Goal: Task Accomplishment & Management: Use online tool/utility

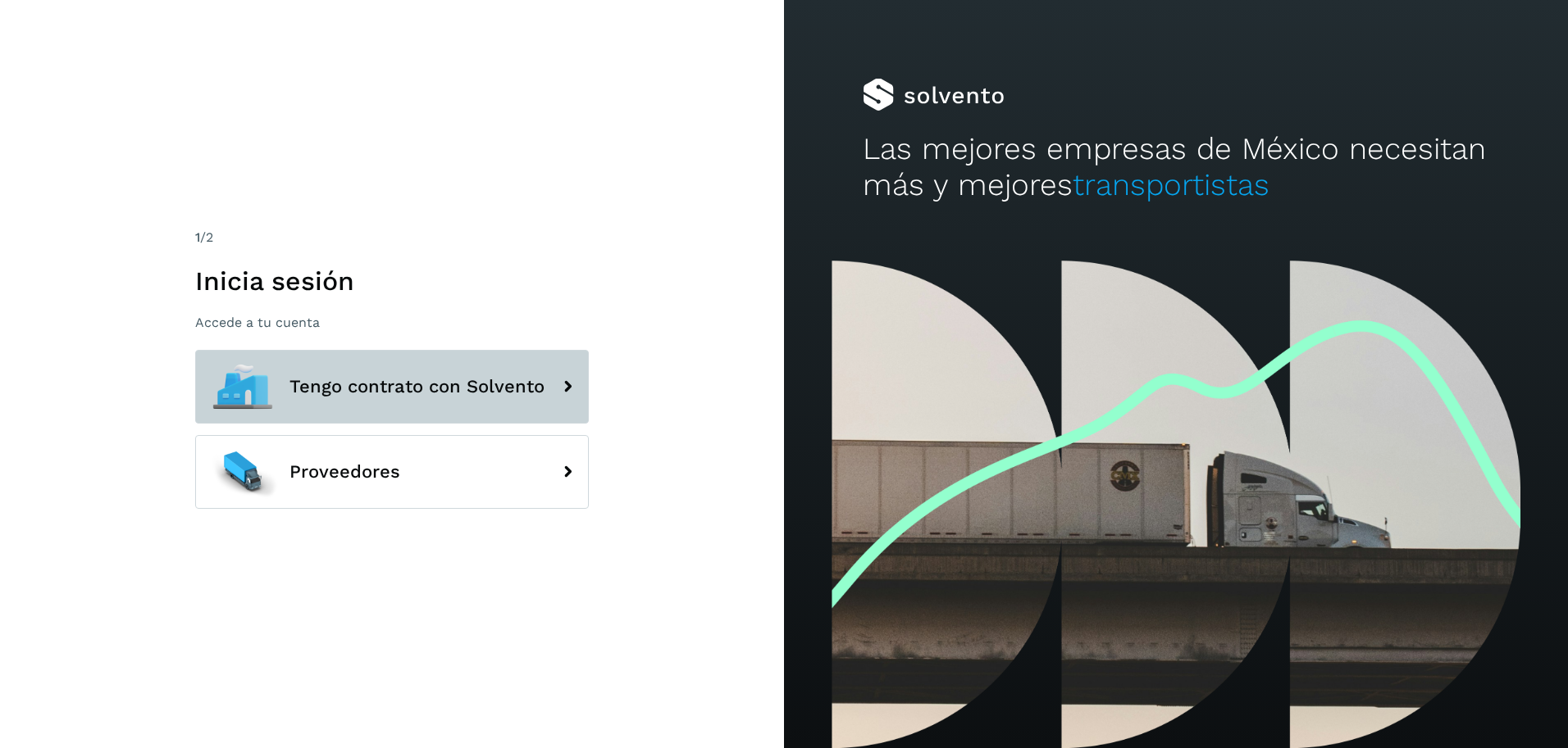
click at [422, 391] on span "Tengo contrato con Solvento" at bounding box center [416, 387] width 255 height 20
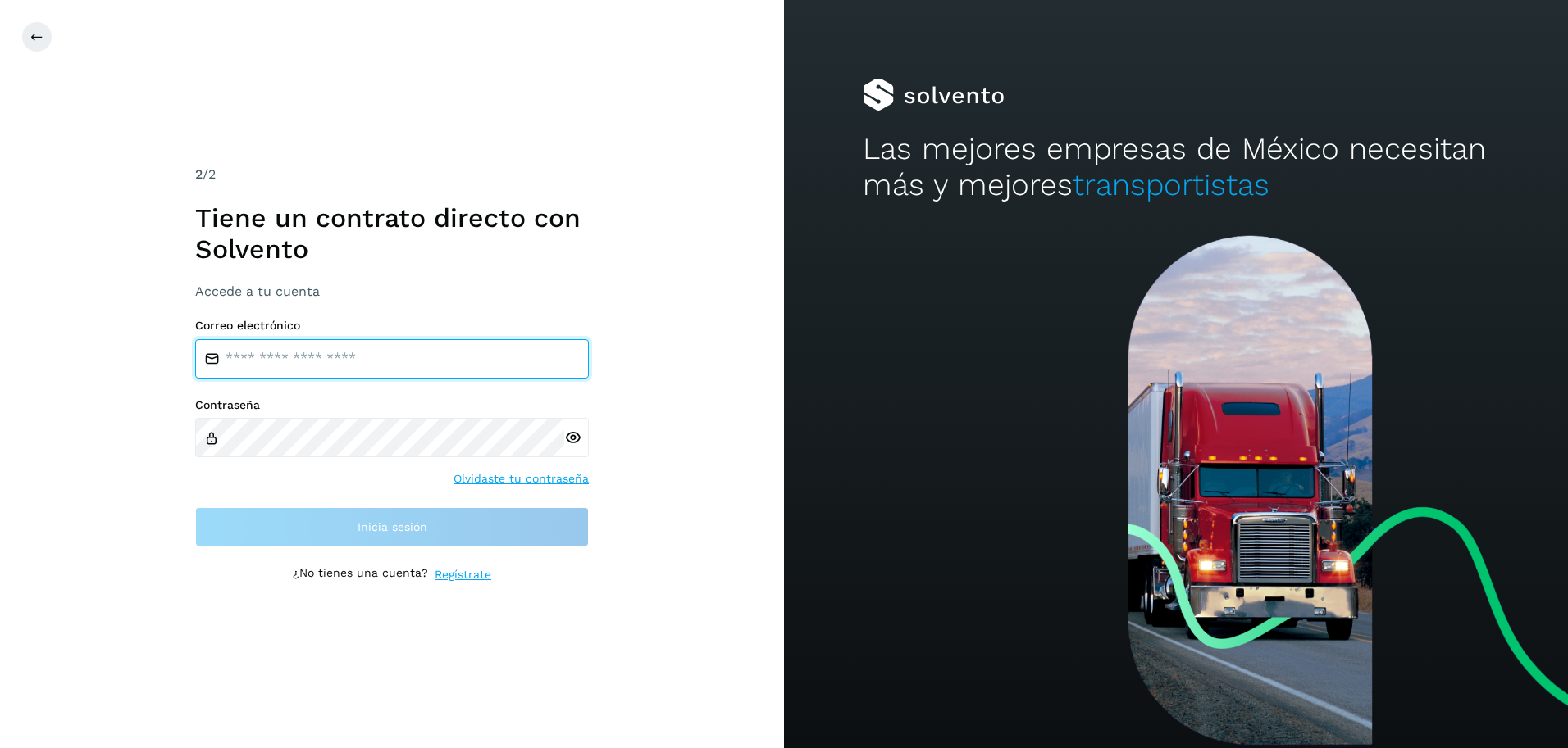
click at [279, 364] on input "email" at bounding box center [391, 359] width 394 height 39
type input "**********"
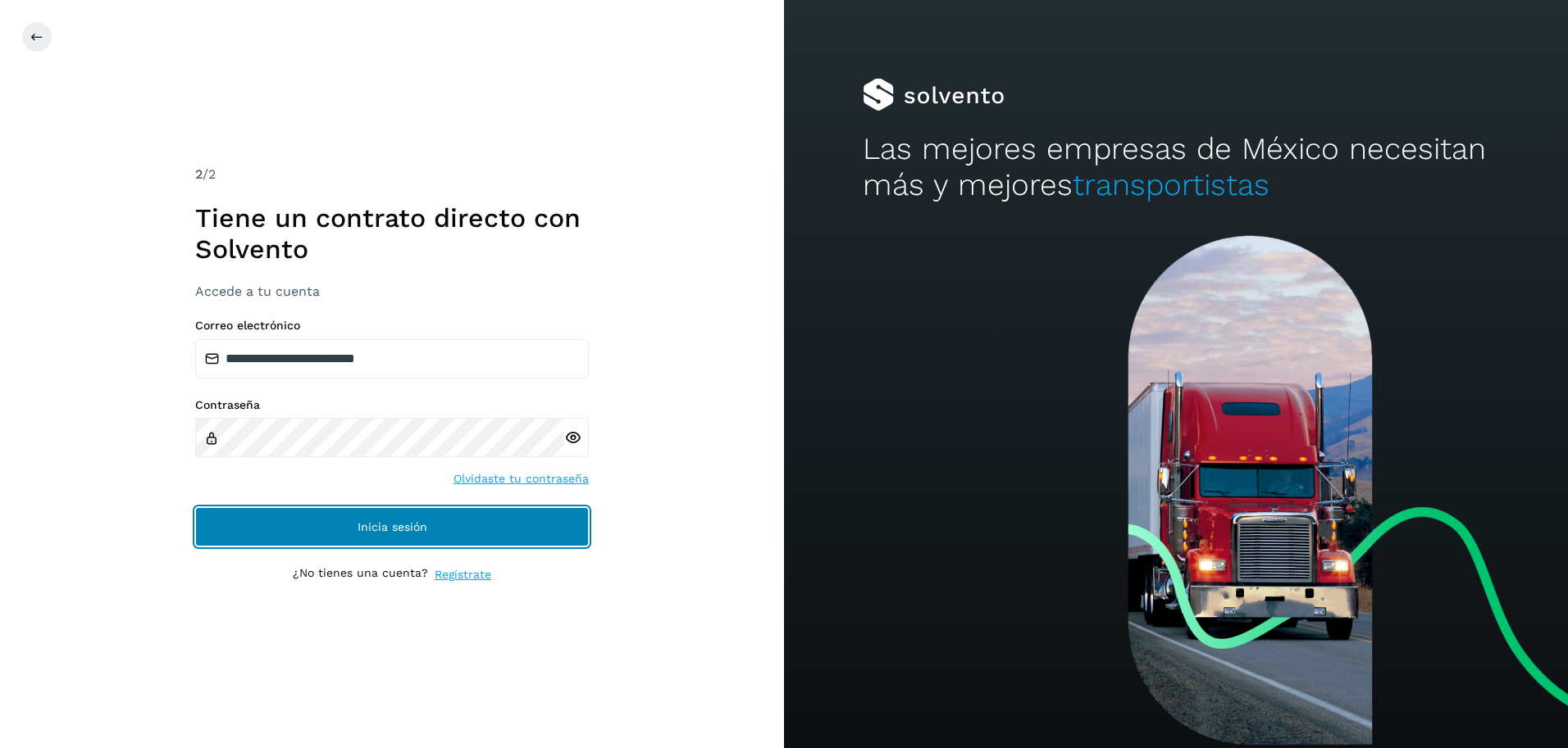
click at [359, 526] on span "Inicia sesión" at bounding box center [392, 527] width 69 height 12
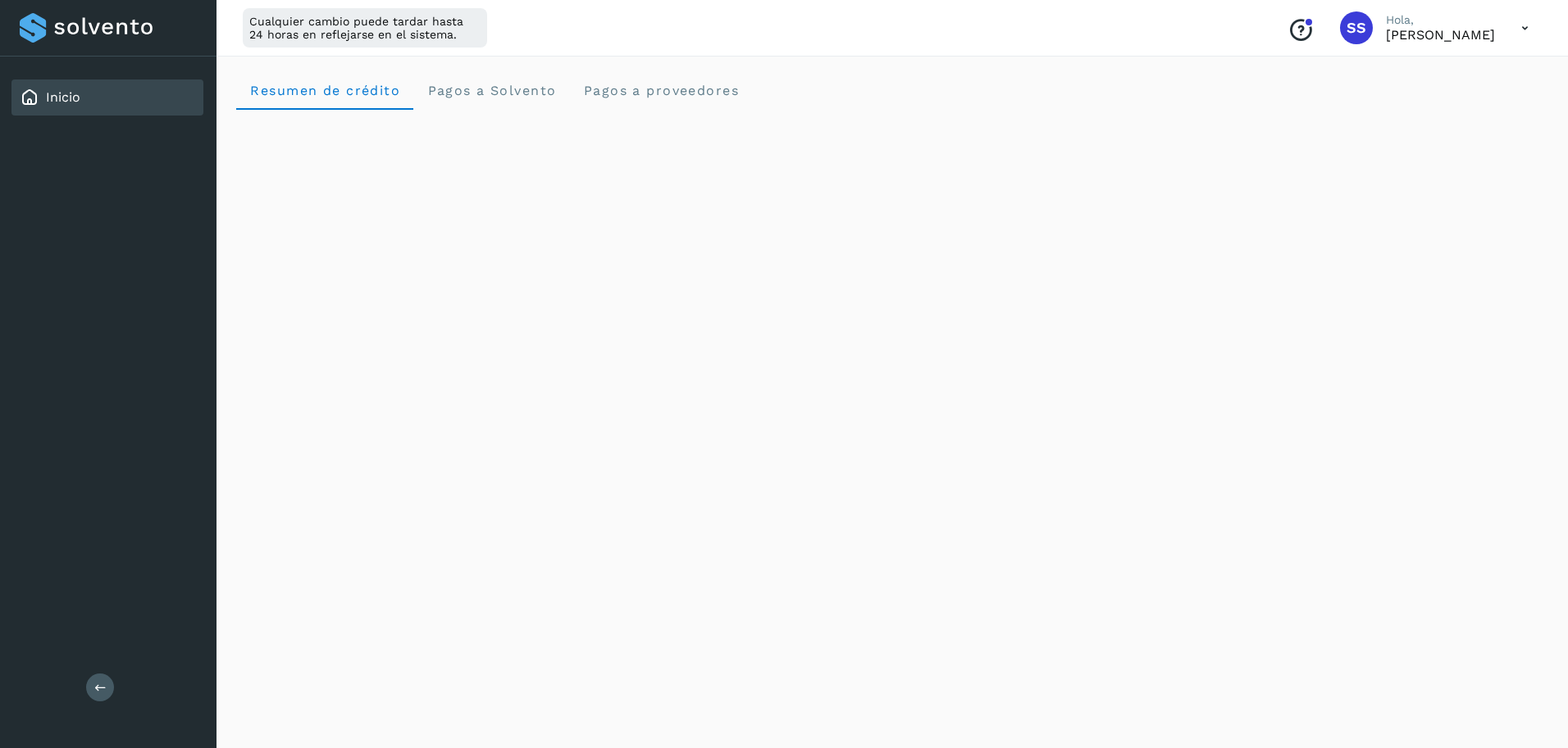
click at [324, 547] on div "Resumen de crédito Pagos a Solvento Pagos a proveedores" at bounding box center [892, 399] width 1351 height 697
click at [335, 91] on span "Resumen de crédito" at bounding box center [324, 90] width 151 height 16
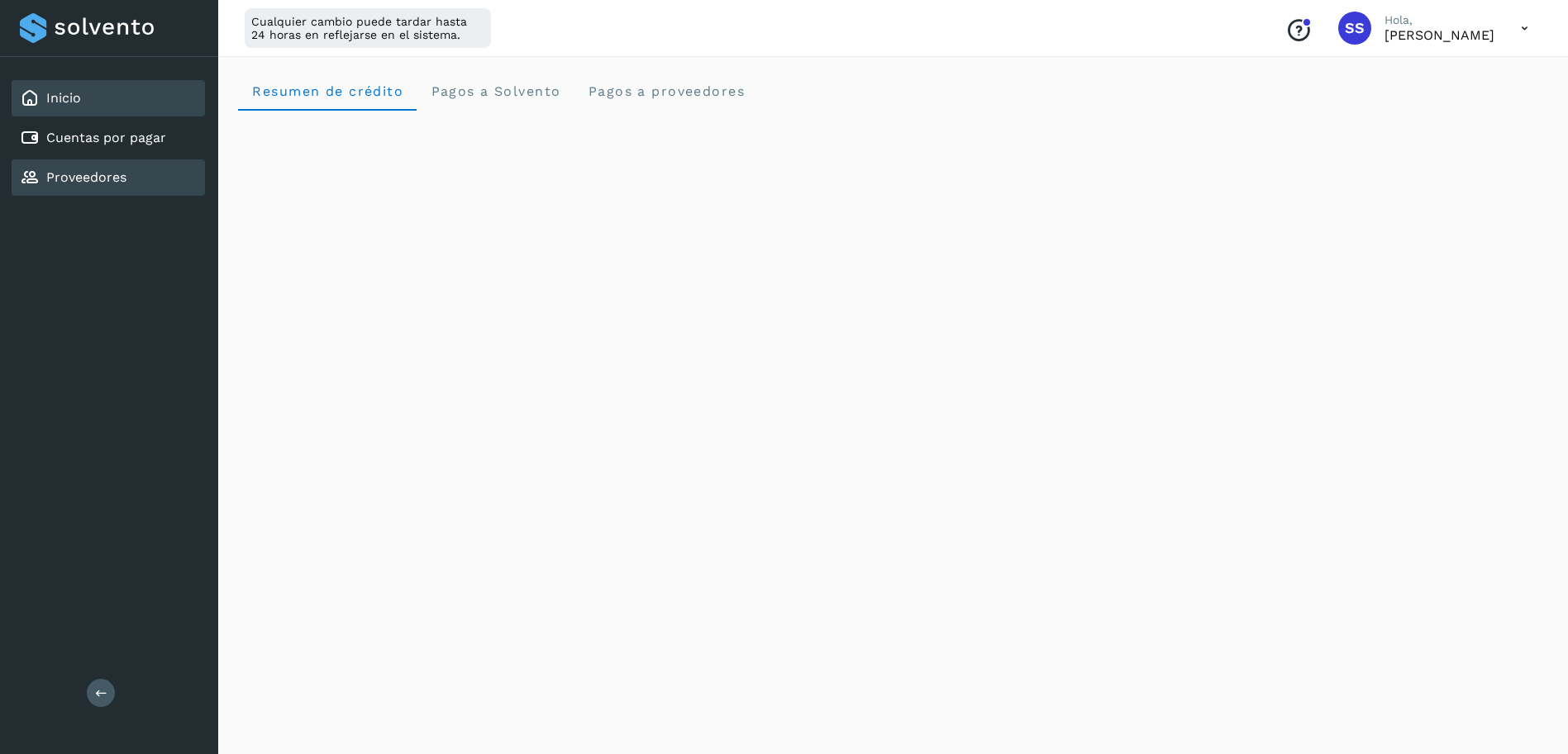
click at [81, 174] on link "Proveedores" at bounding box center [86, 177] width 80 height 16
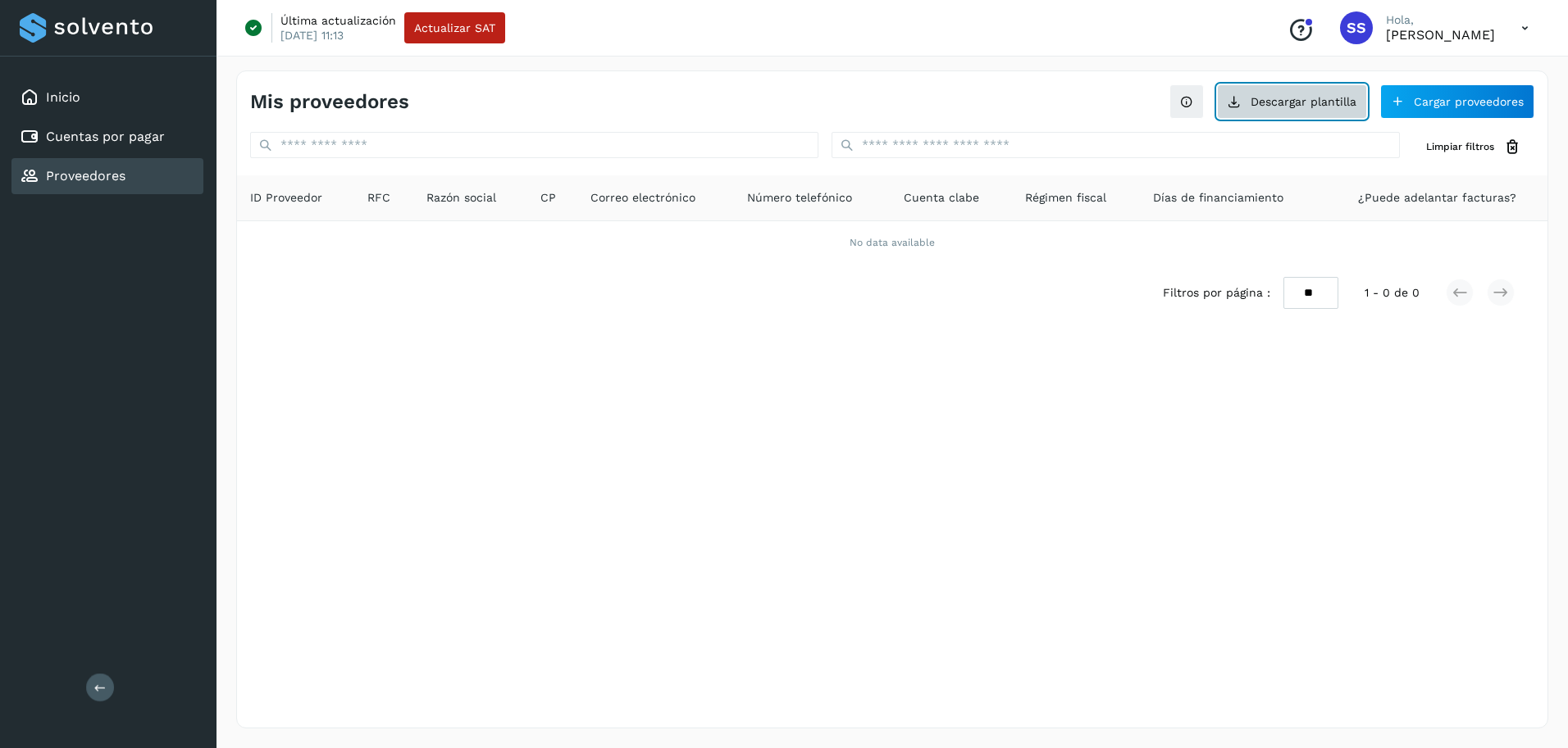
click at [1314, 103] on button "Descargar plantilla" at bounding box center [1291, 101] width 150 height 34
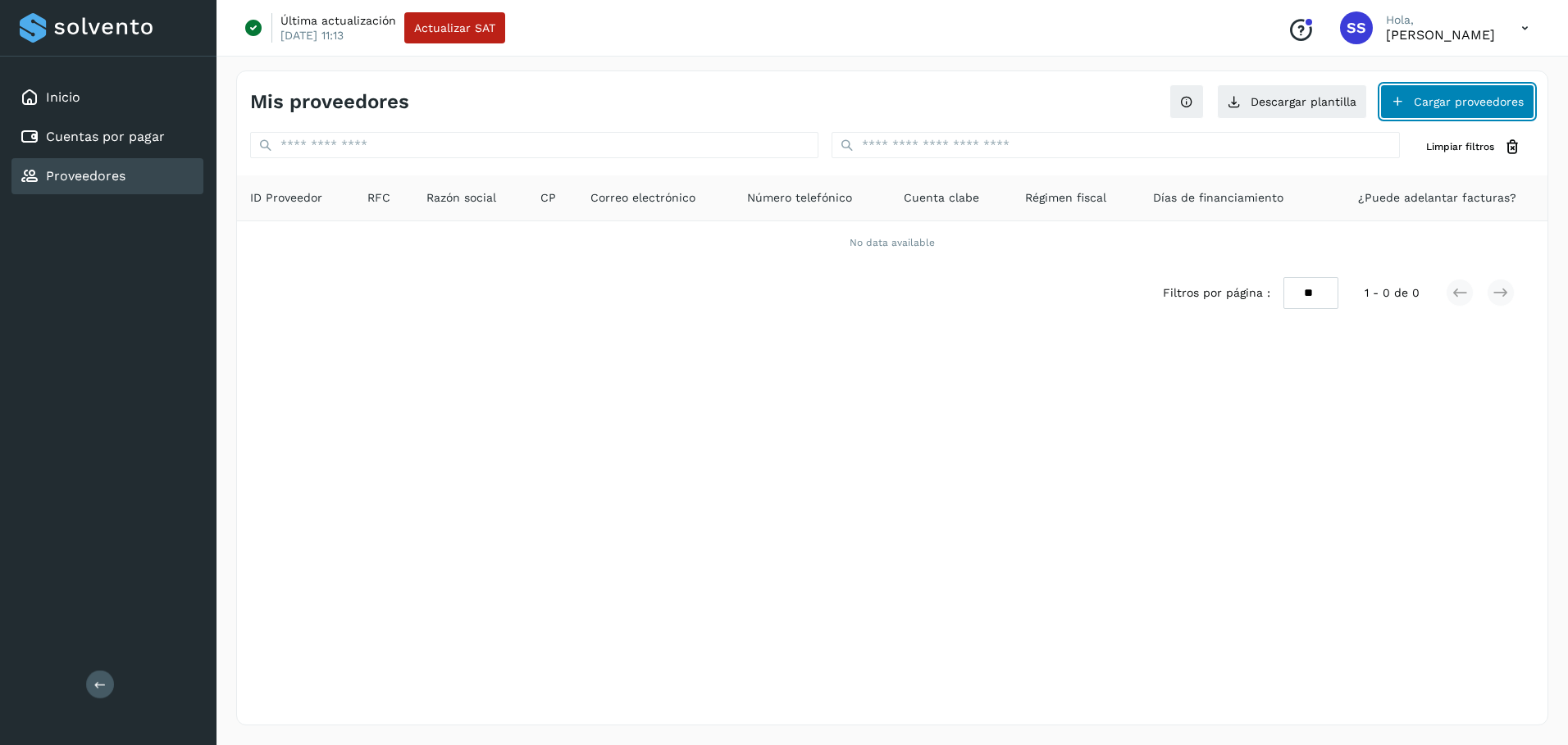
click at [1457, 107] on button "Cargar proveedores" at bounding box center [1457, 101] width 154 height 34
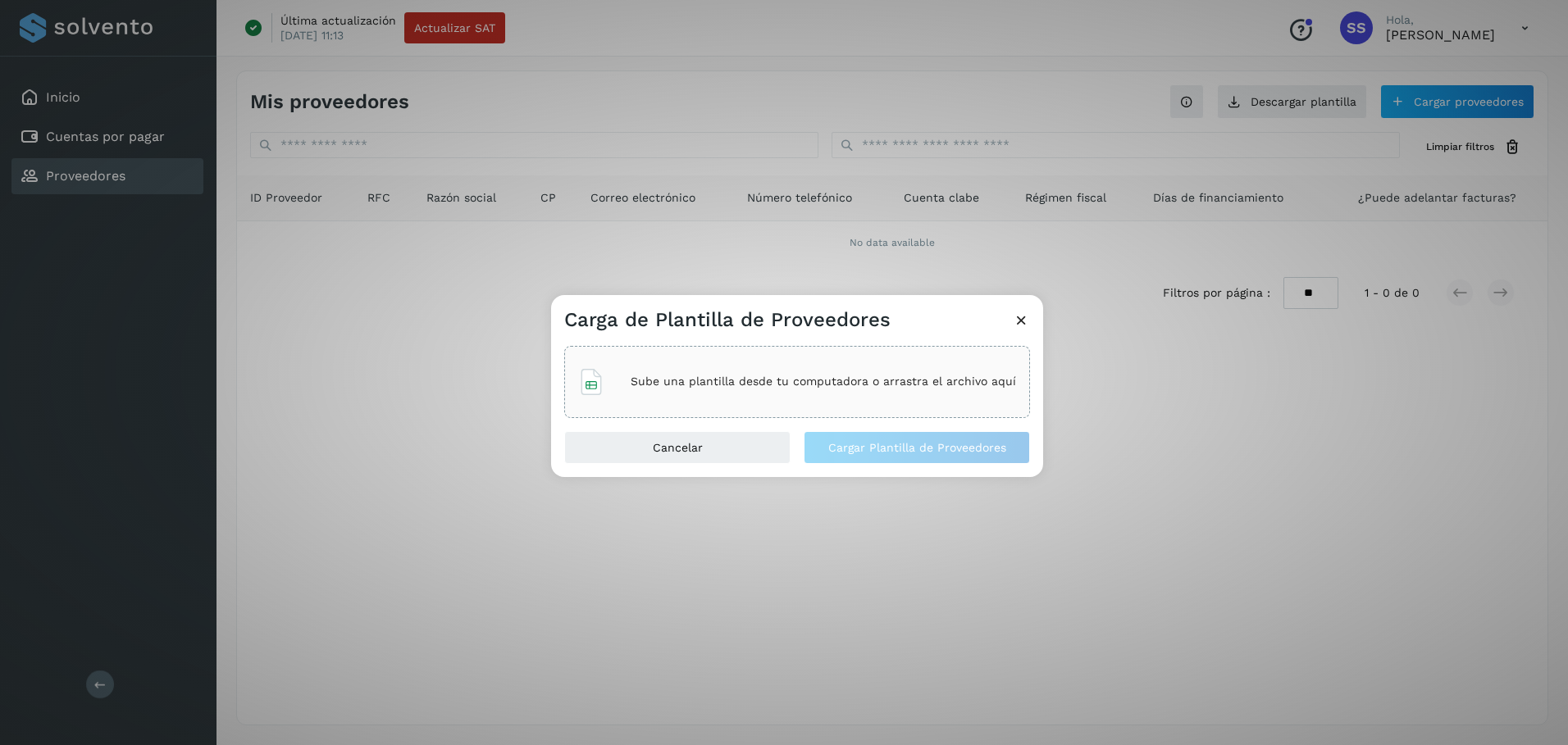
click at [1017, 319] on icon at bounding box center [1021, 320] width 18 height 18
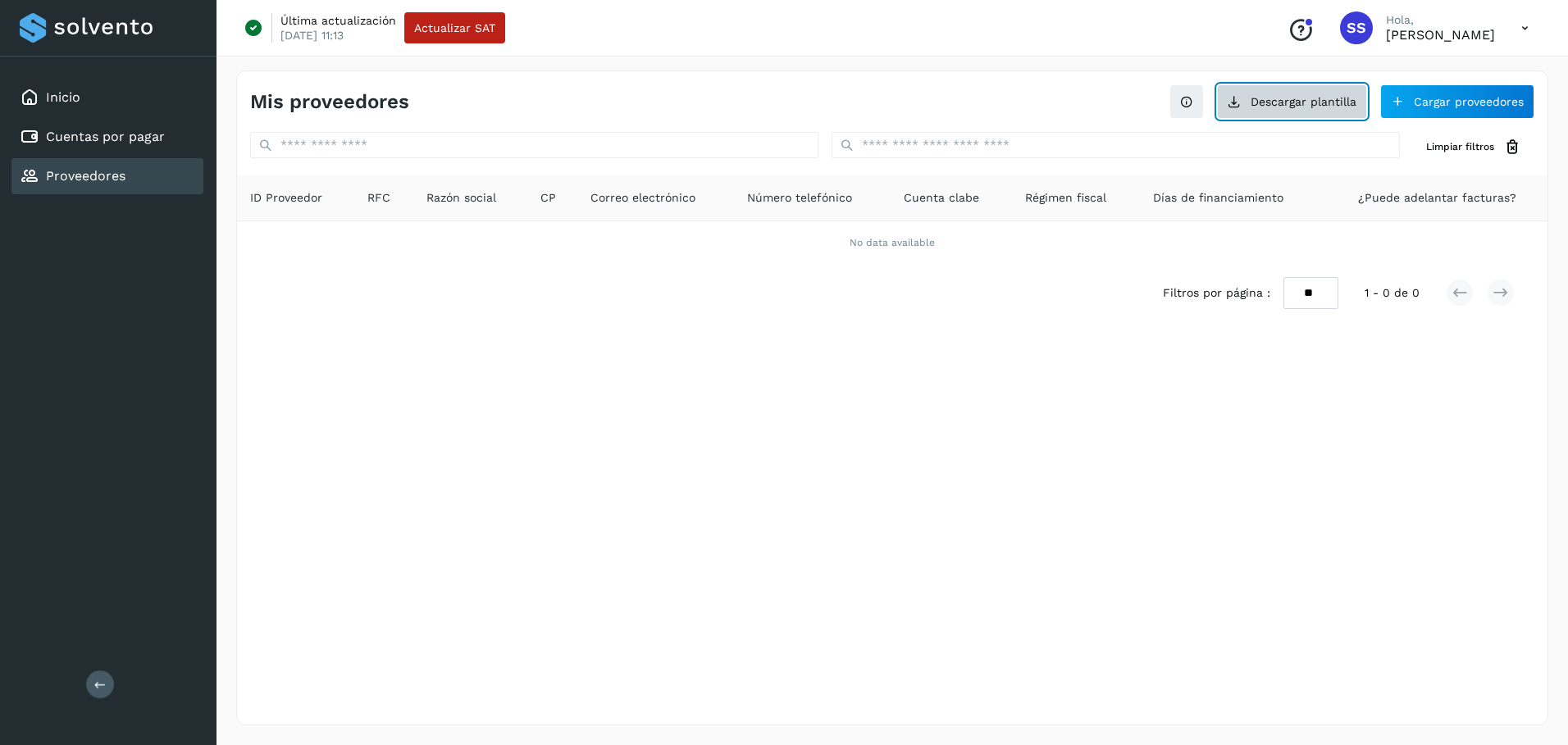
click at [1322, 105] on button "Descargar plantilla" at bounding box center [1291, 101] width 150 height 34
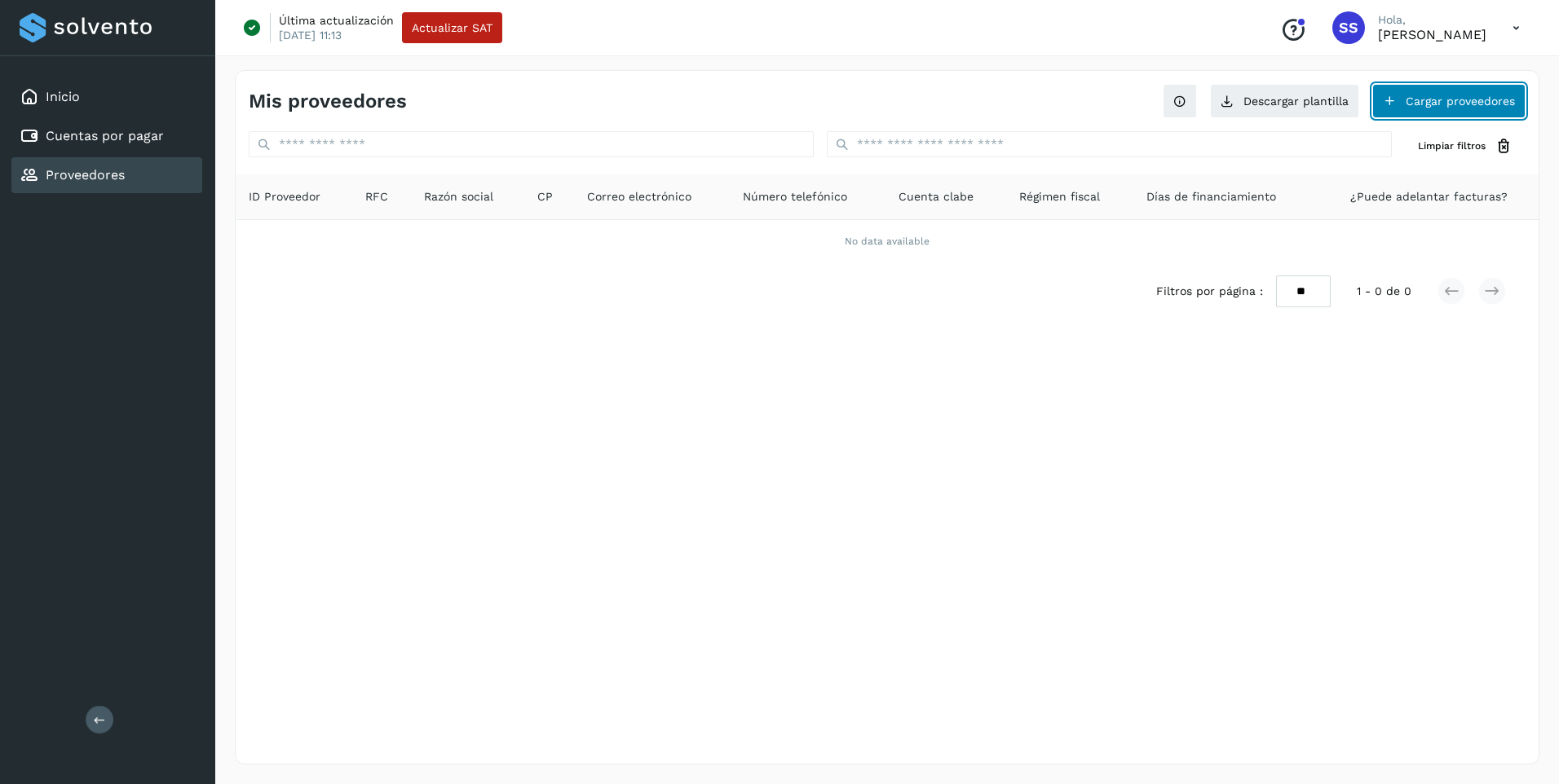
click at [1453, 99] on button "Cargar proveedores" at bounding box center [1448, 101] width 153 height 34
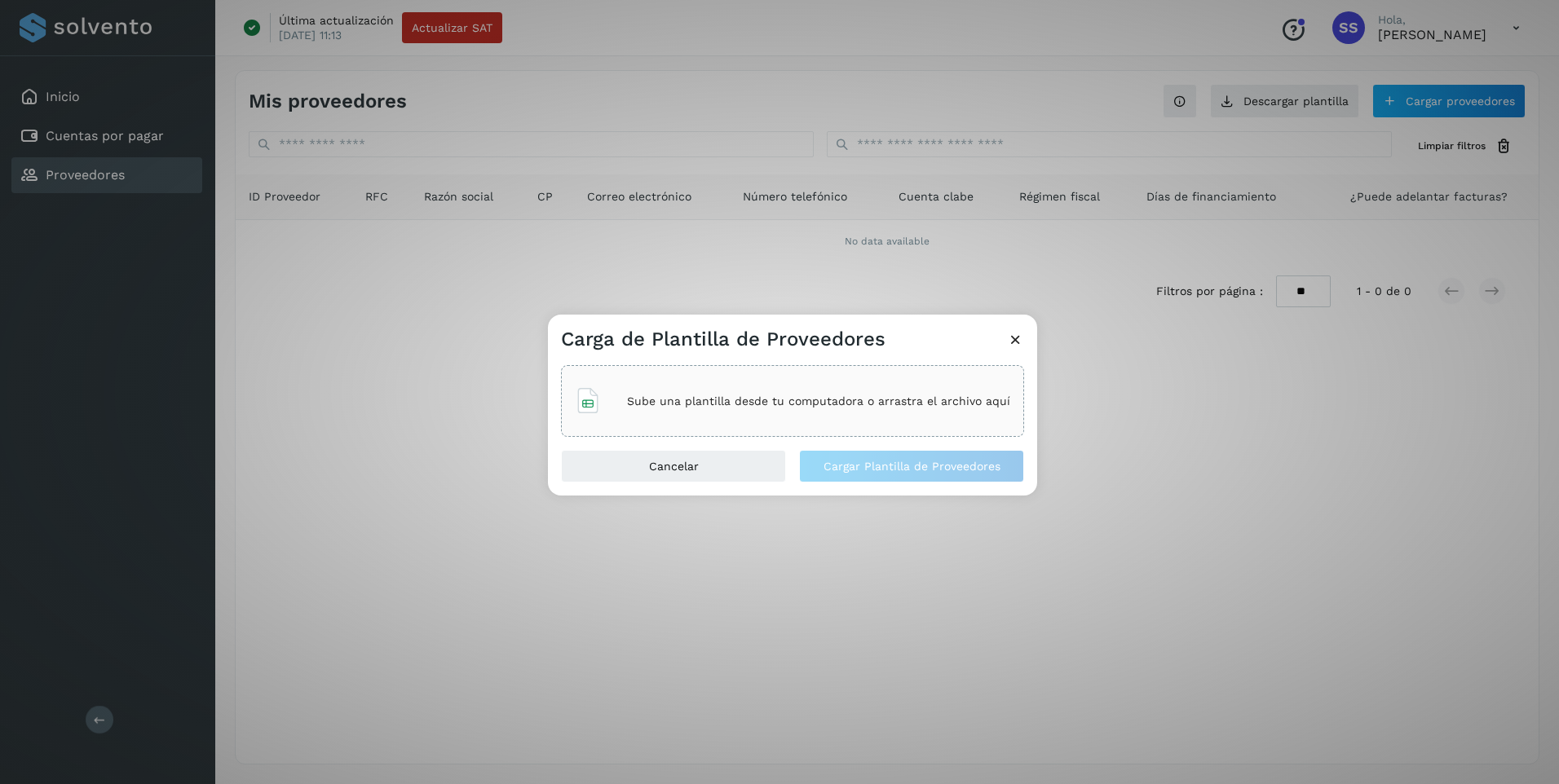
click at [679, 407] on p "Sube una plantilla desde tu computadora o arrastra el archivo aquí" at bounding box center [818, 402] width 383 height 14
click at [900, 462] on span "Cargar Plantilla de Proveedores" at bounding box center [911, 466] width 177 height 12
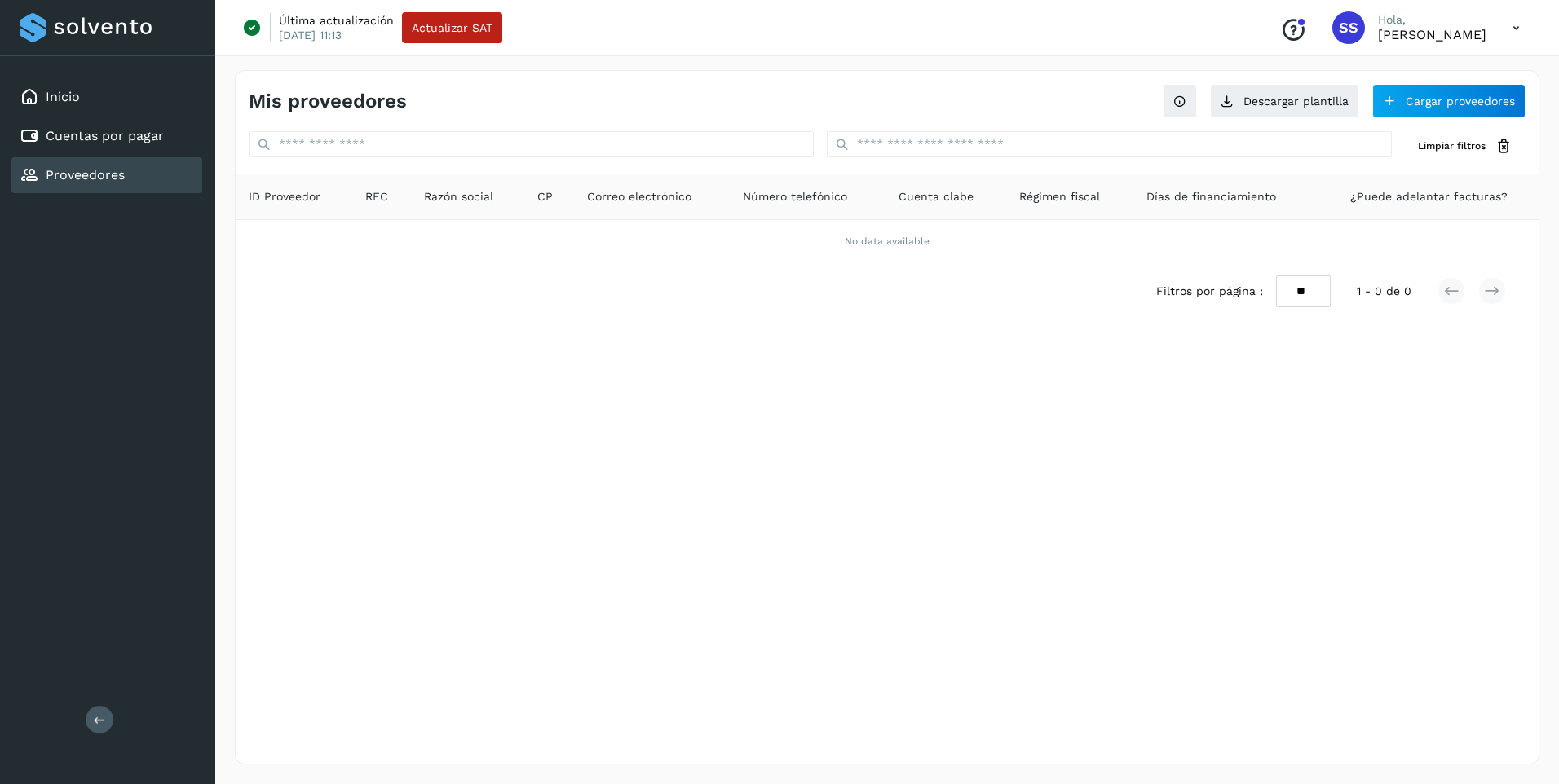
click at [670, 384] on div "Mis proveedores Descargar plantilla Cargar proveedores Limpiar filtros ID Prove…" at bounding box center [886, 417] width 1305 height 694
click at [1412, 105] on button "Cargar proveedores" at bounding box center [1448, 101] width 153 height 34
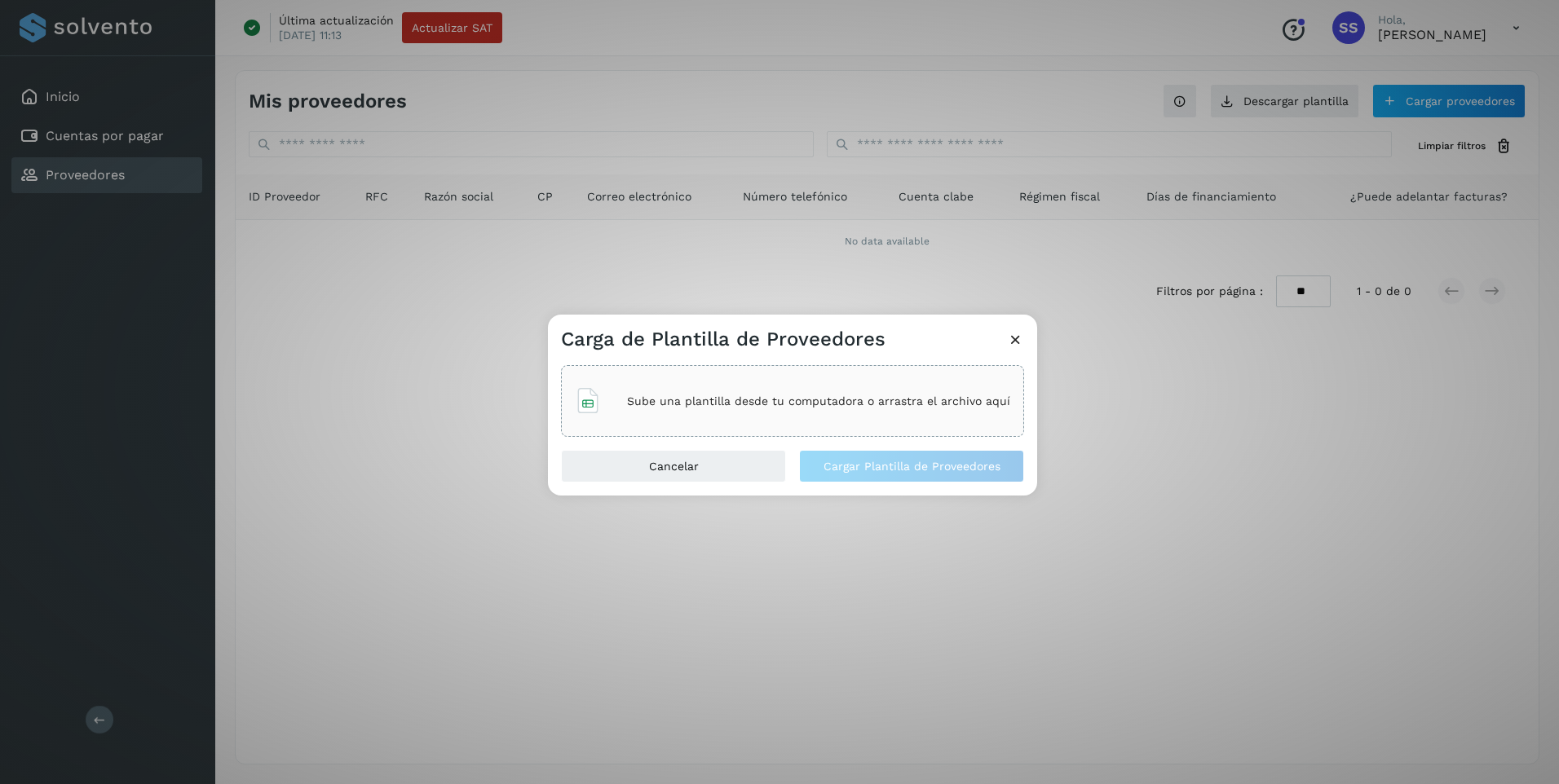
click at [823, 382] on div "Sube una plantilla desde tu computadora o arrastra el archivo aquí" at bounding box center [792, 401] width 436 height 44
click at [912, 465] on span "Cargar Plantilla de Proveedores" at bounding box center [911, 466] width 177 height 12
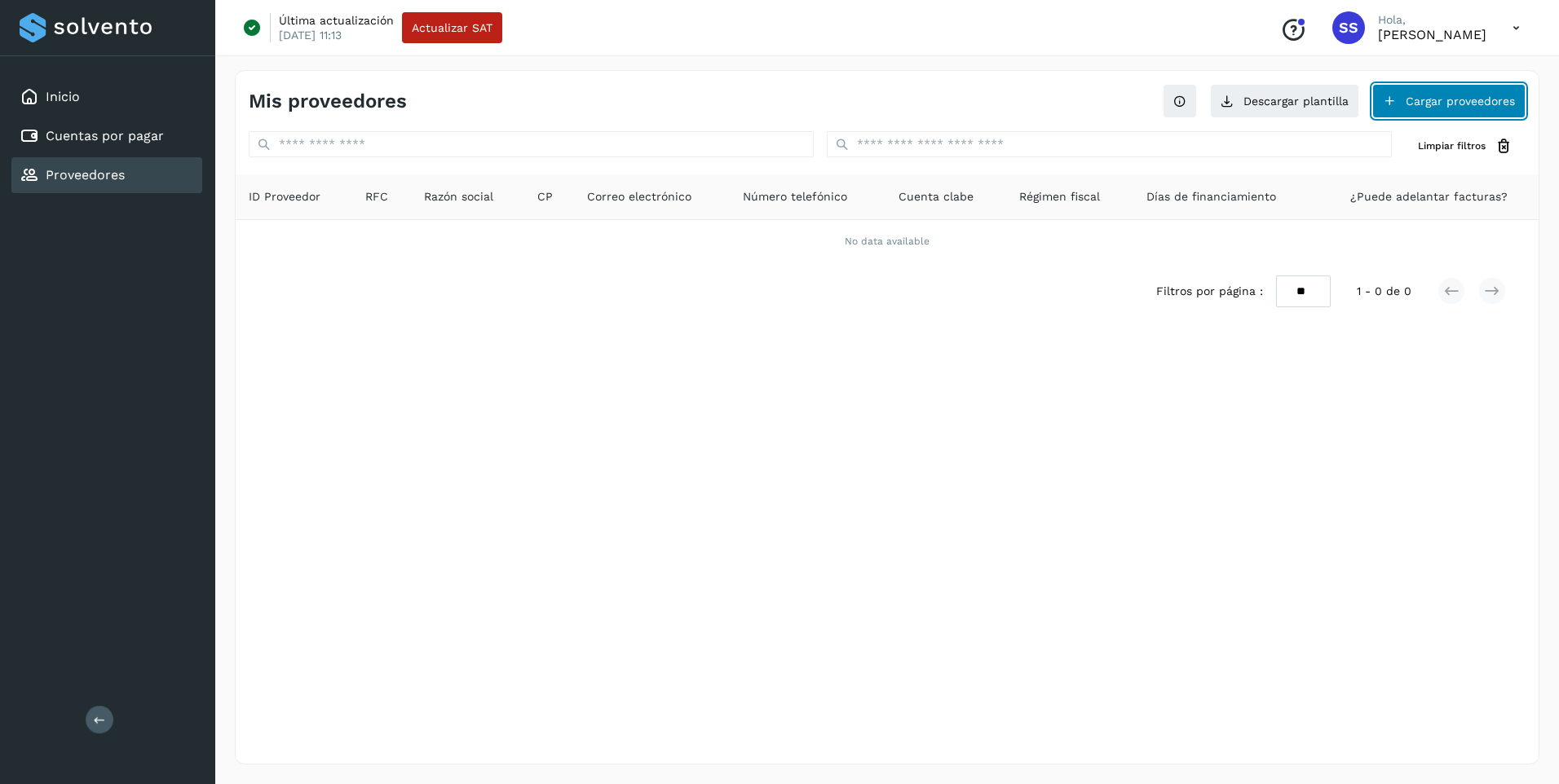
click at [1438, 107] on button "Cargar proveedores" at bounding box center [1448, 101] width 153 height 34
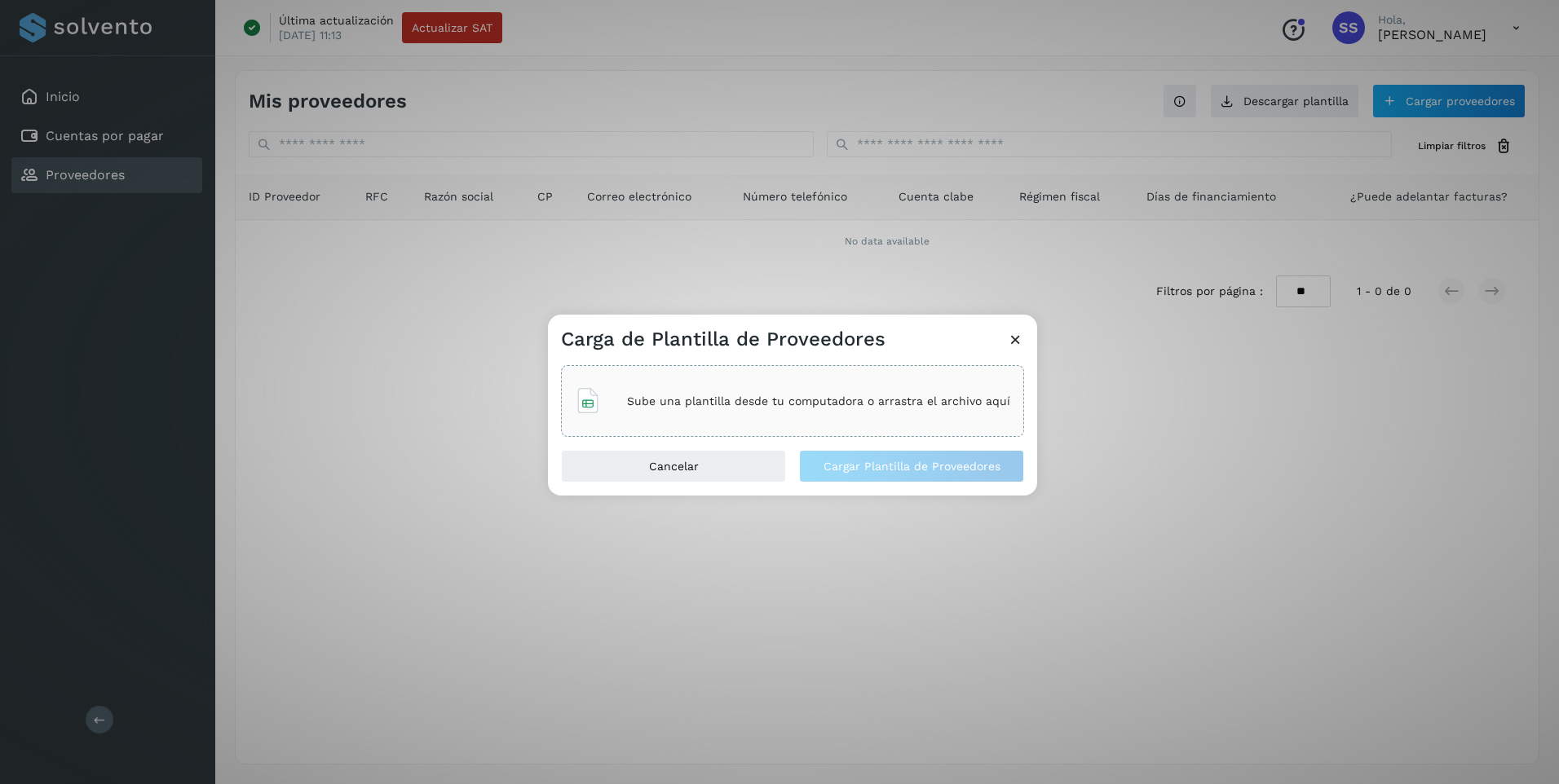
click at [790, 395] on p "Sube una plantilla desde tu computadora o arrastra el archivo aquí" at bounding box center [818, 402] width 383 height 14
click at [897, 467] on span "Cargar Plantilla de Proveedores" at bounding box center [911, 466] width 177 height 12
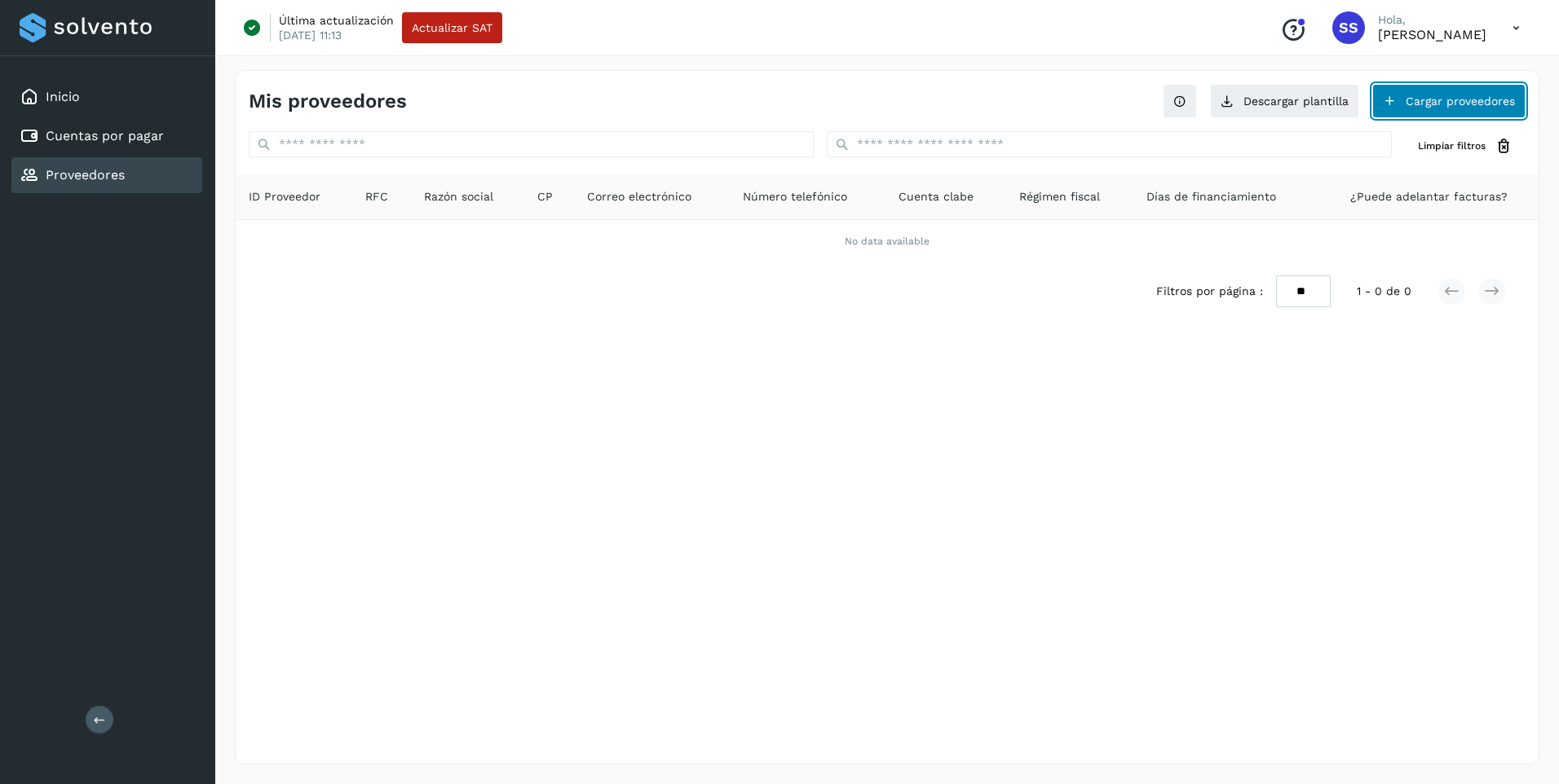
click at [1449, 102] on button "Cargar proveedores" at bounding box center [1448, 101] width 153 height 34
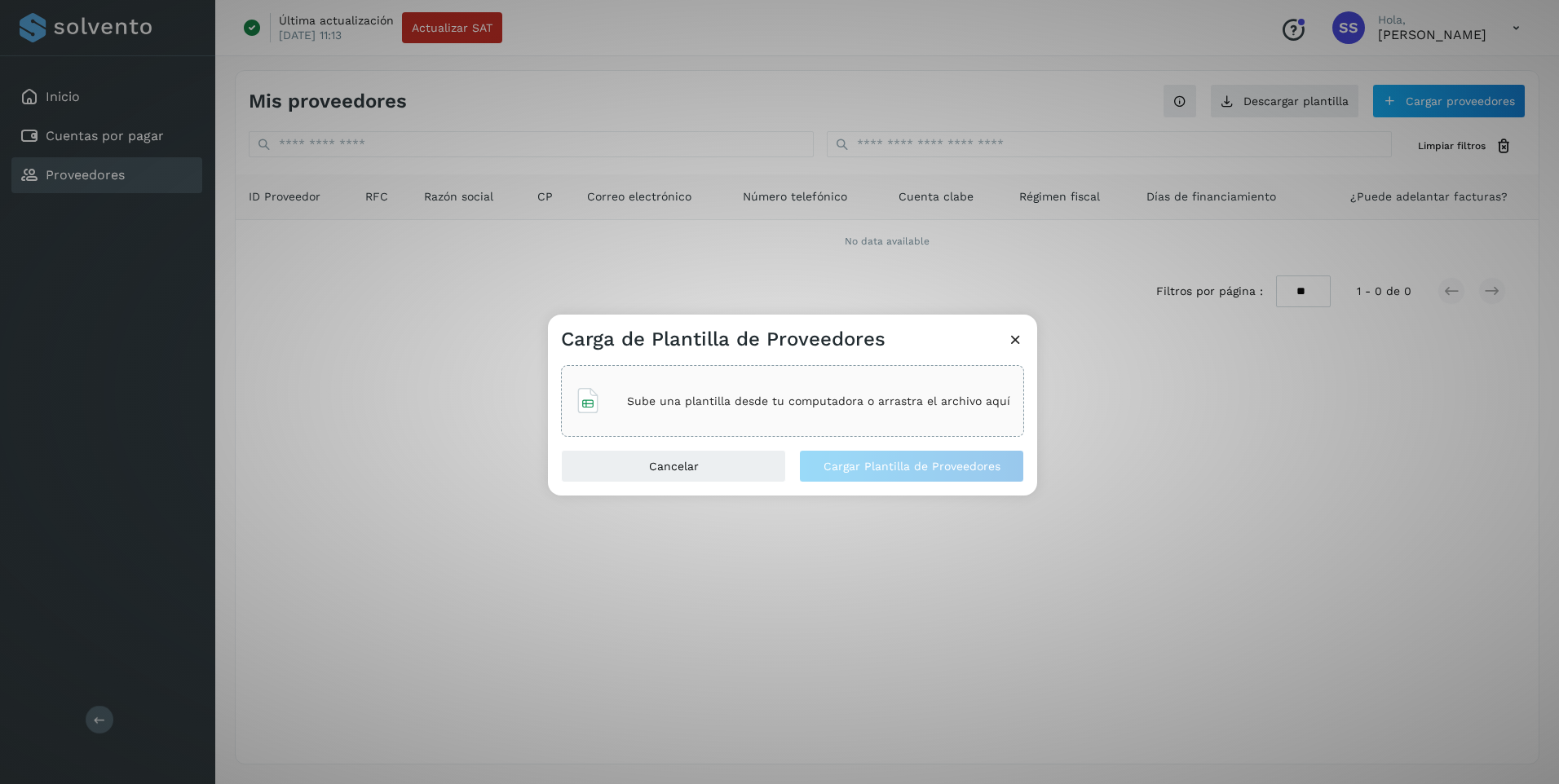
click at [686, 402] on p "Sube una plantilla desde tu computadora o arrastra el archivo aquí" at bounding box center [818, 402] width 383 height 14
click at [891, 467] on span "Cargar Plantilla de Proveedores" at bounding box center [911, 466] width 177 height 12
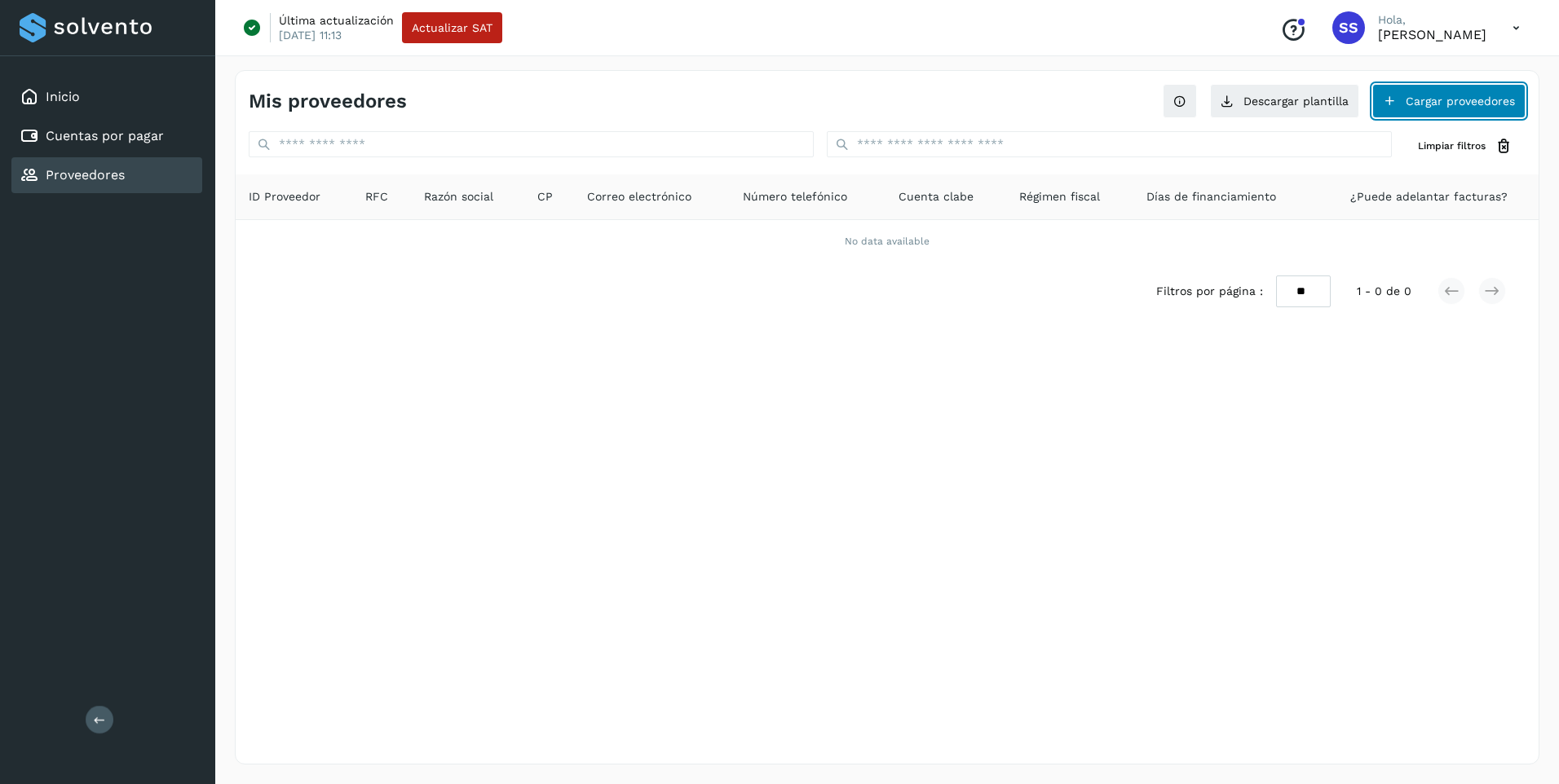
click at [1416, 105] on button "Cargar proveedores" at bounding box center [1448, 101] width 153 height 34
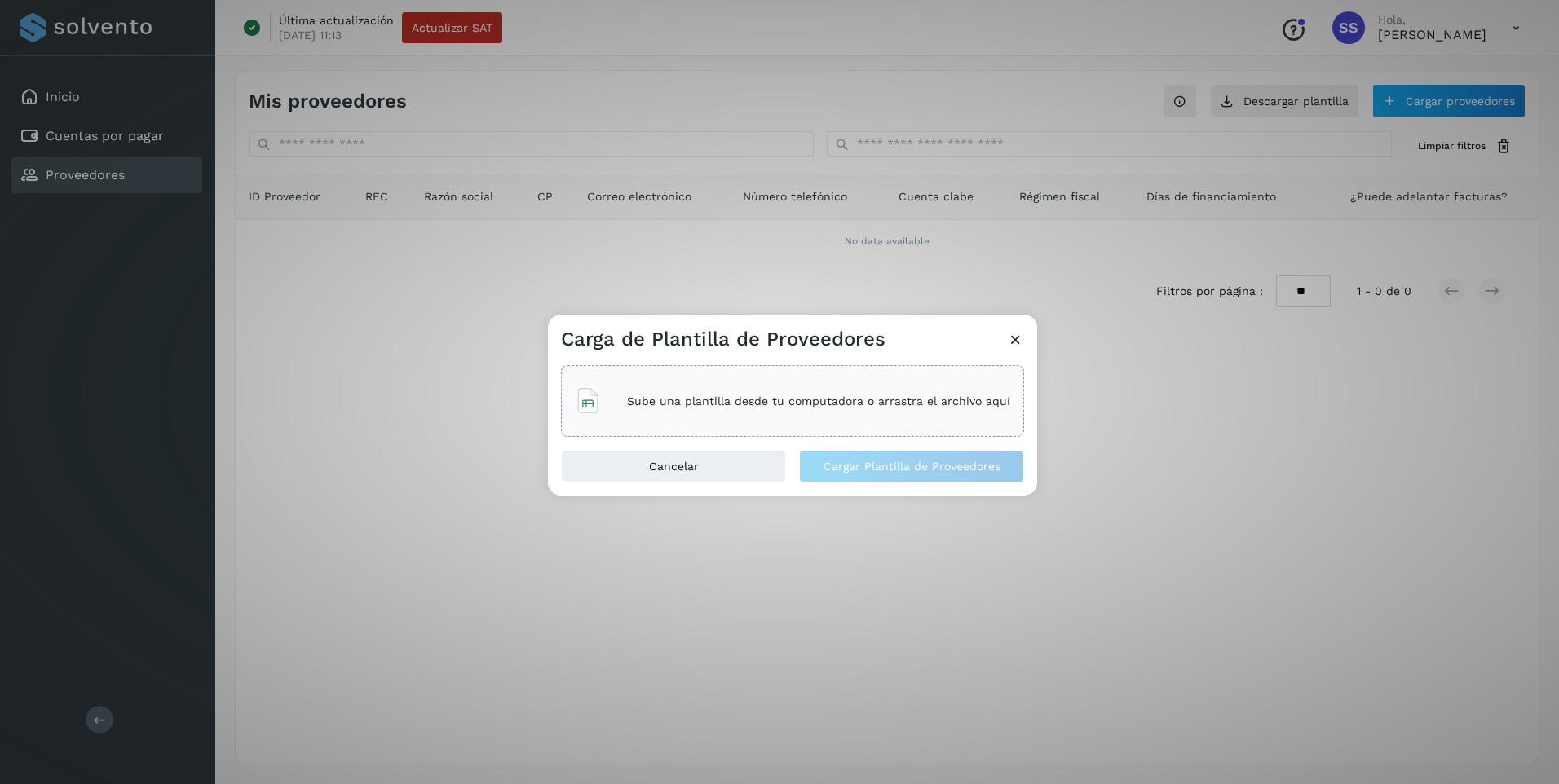
click at [758, 393] on div "Sube una plantilla desde tu computadora o arrastra el archivo aquí" at bounding box center [792, 401] width 436 height 44
click at [875, 467] on span "Cargar Plantilla de Proveedores" at bounding box center [911, 466] width 177 height 12
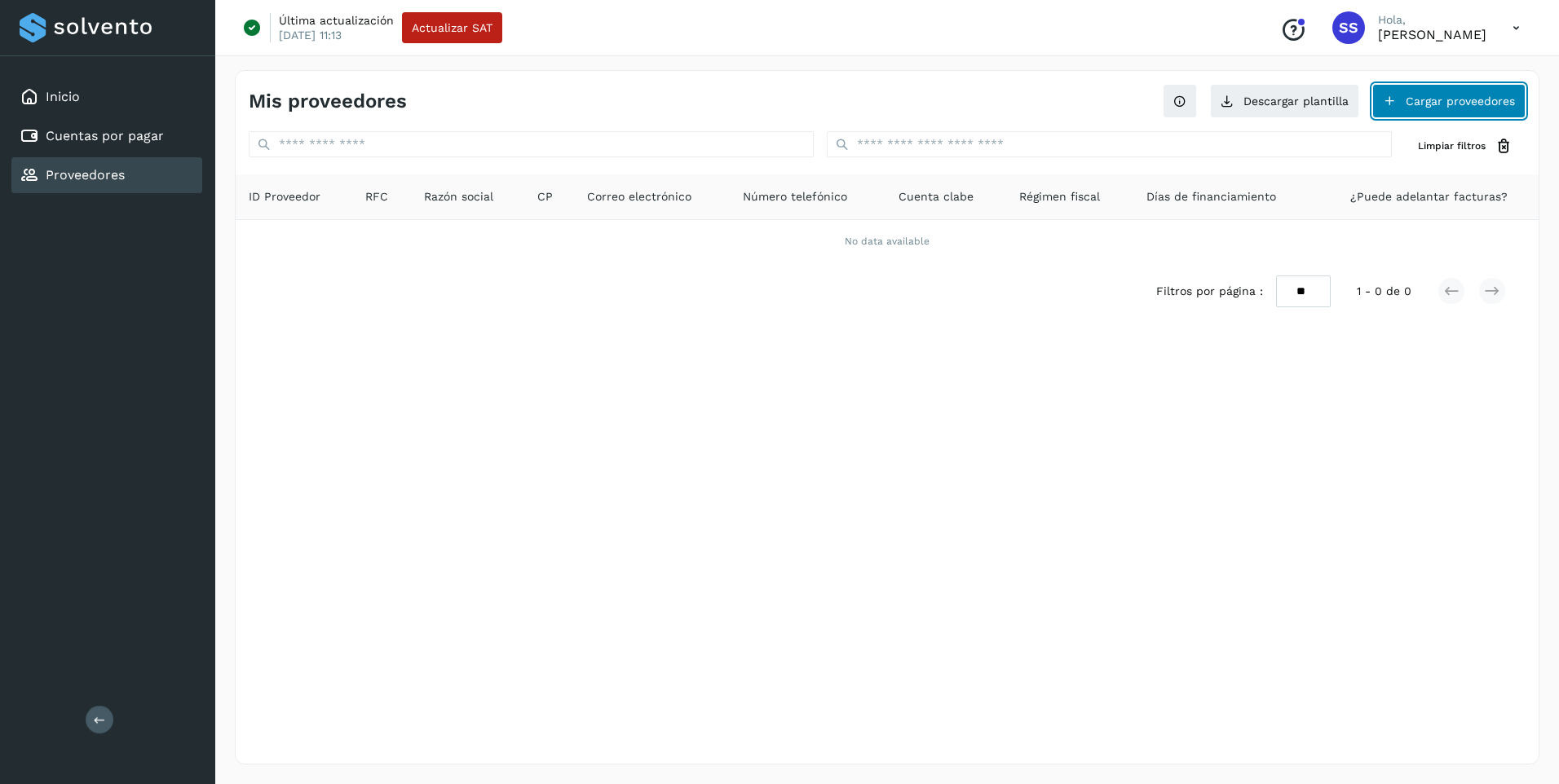
click at [1433, 105] on button "Cargar proveedores" at bounding box center [1448, 101] width 153 height 34
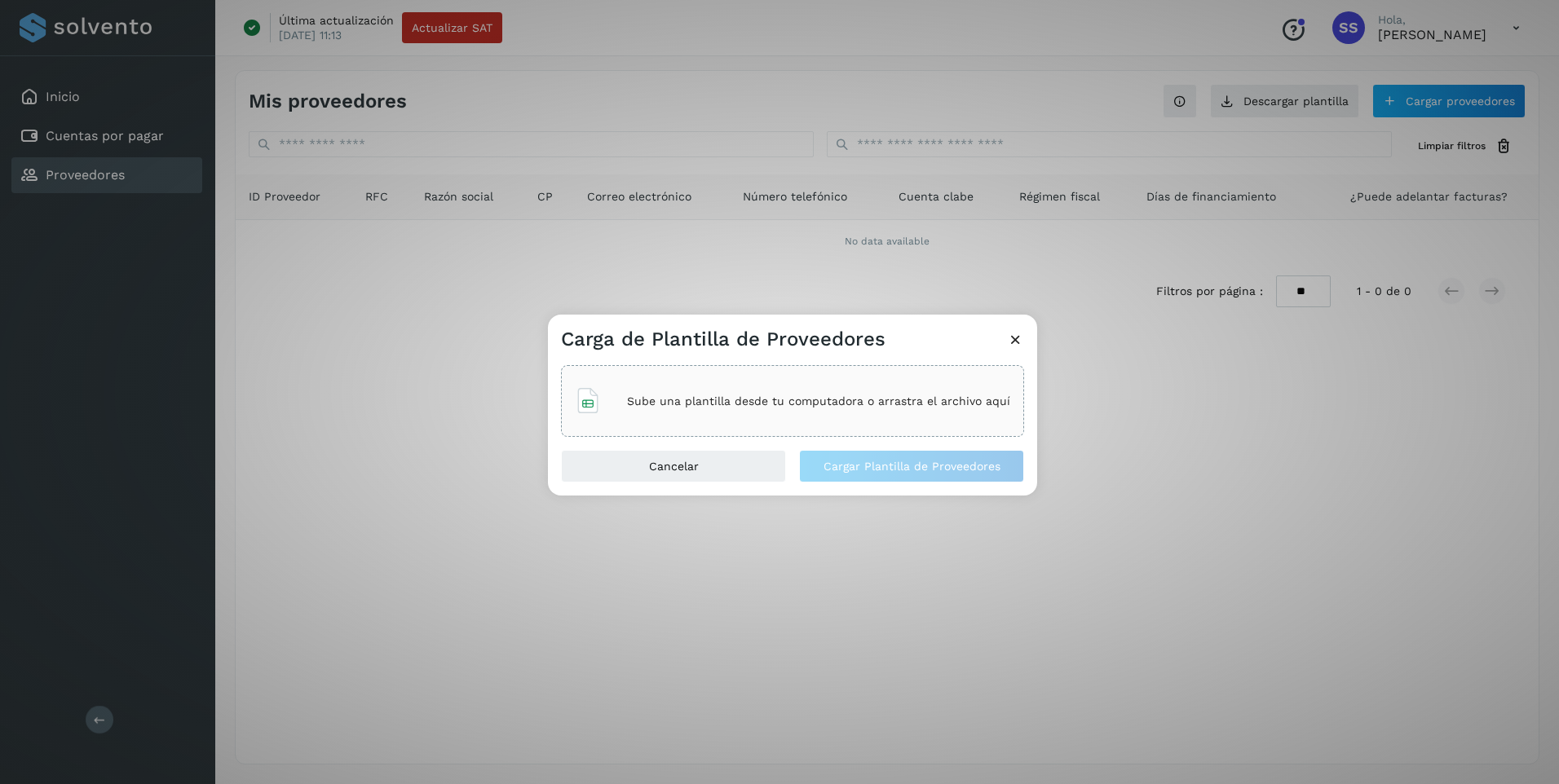
click at [831, 412] on div "Sube una plantilla desde tu computadora o arrastra el archivo aquí" at bounding box center [792, 401] width 436 height 44
click at [853, 471] on span "Cargar Plantilla de Proveedores" at bounding box center [911, 466] width 177 height 12
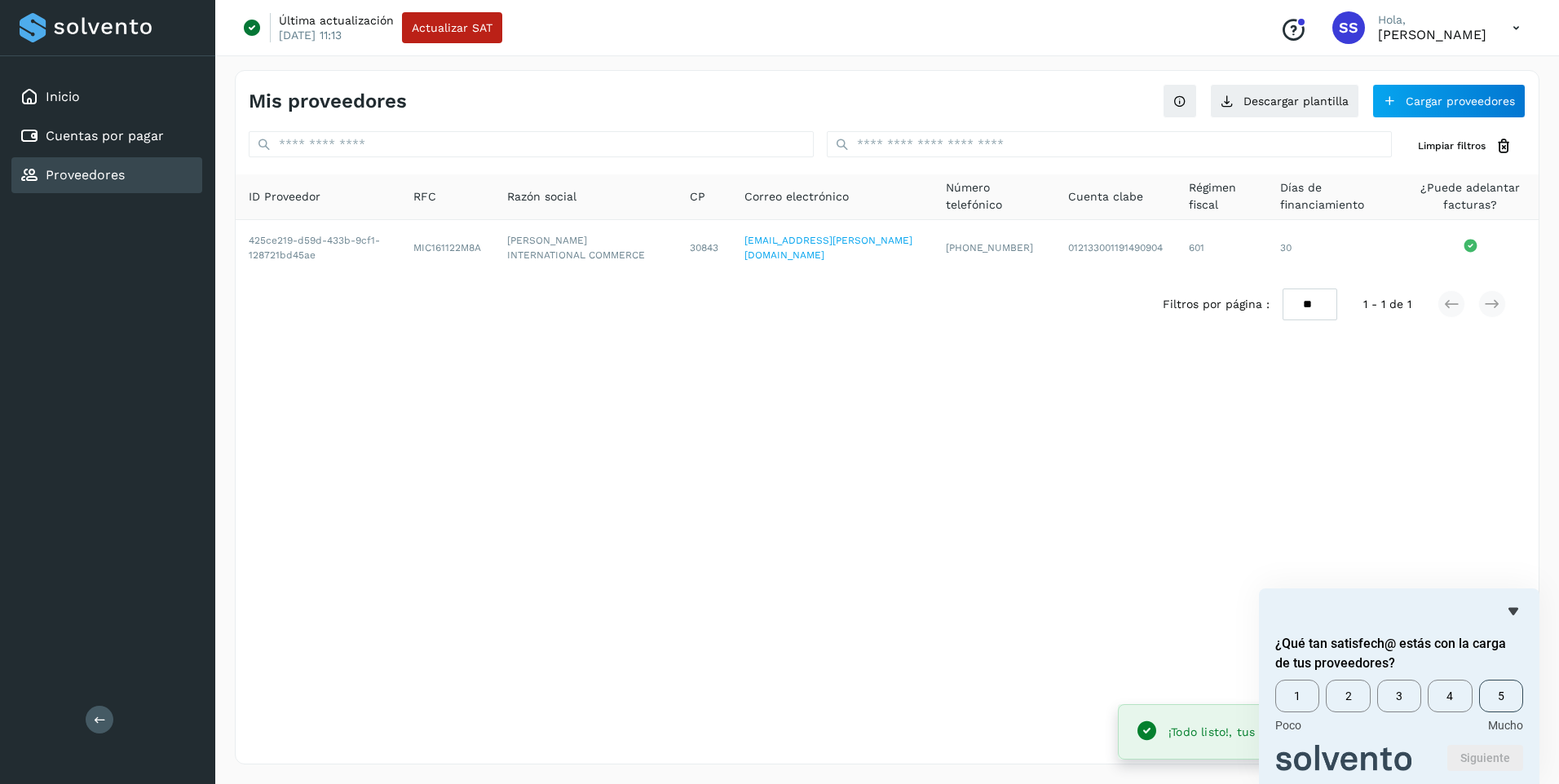
click at [1498, 694] on span "5" at bounding box center [1501, 696] width 44 height 32
click at [1477, 758] on button "Siguiente" at bounding box center [1485, 757] width 76 height 26
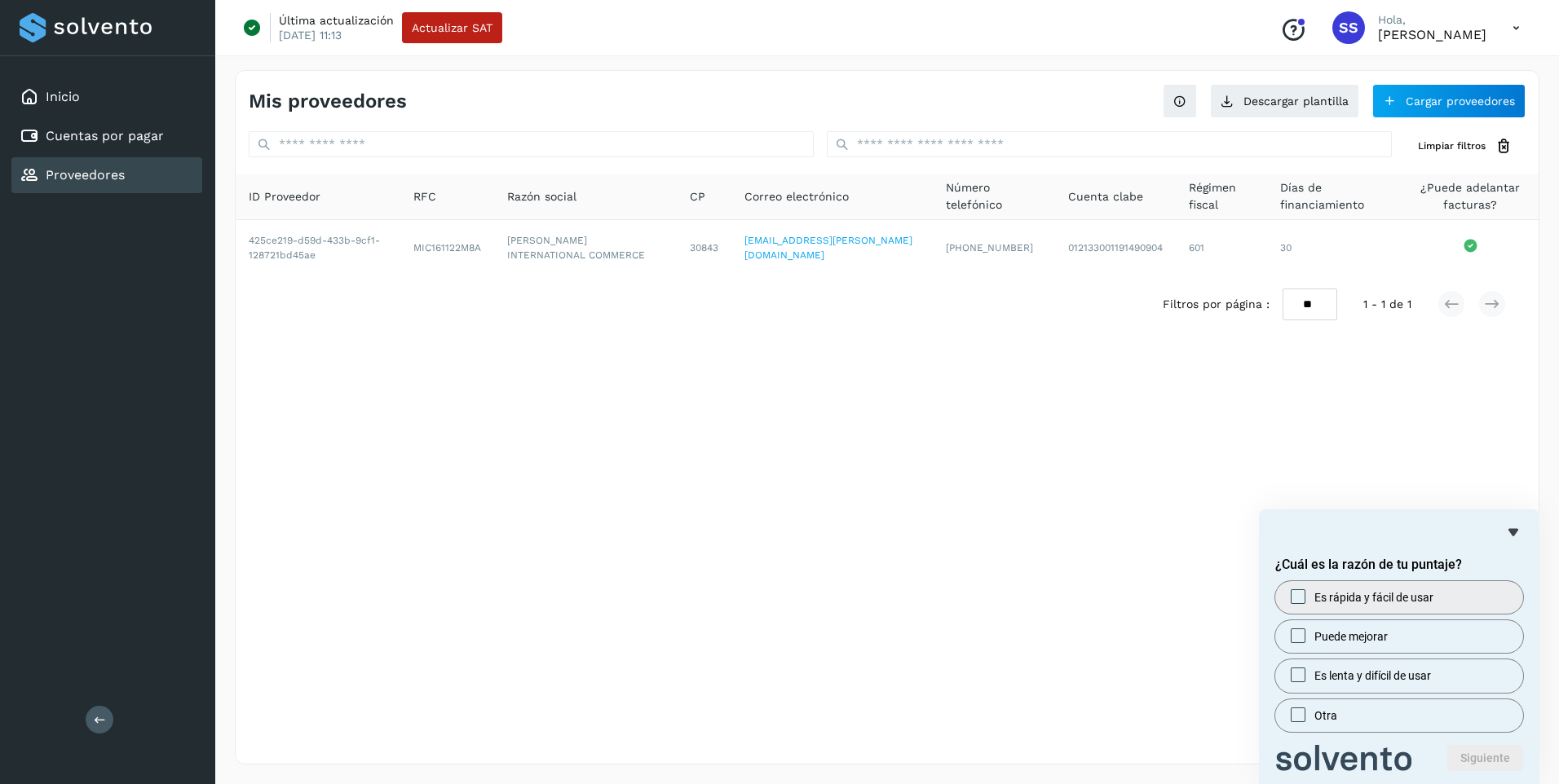
click at [1338, 594] on span "Es rápida y fácil de usar" at bounding box center [1374, 598] width 119 height 17
click at [1483, 749] on button "Siguiente" at bounding box center [1485, 757] width 76 height 26
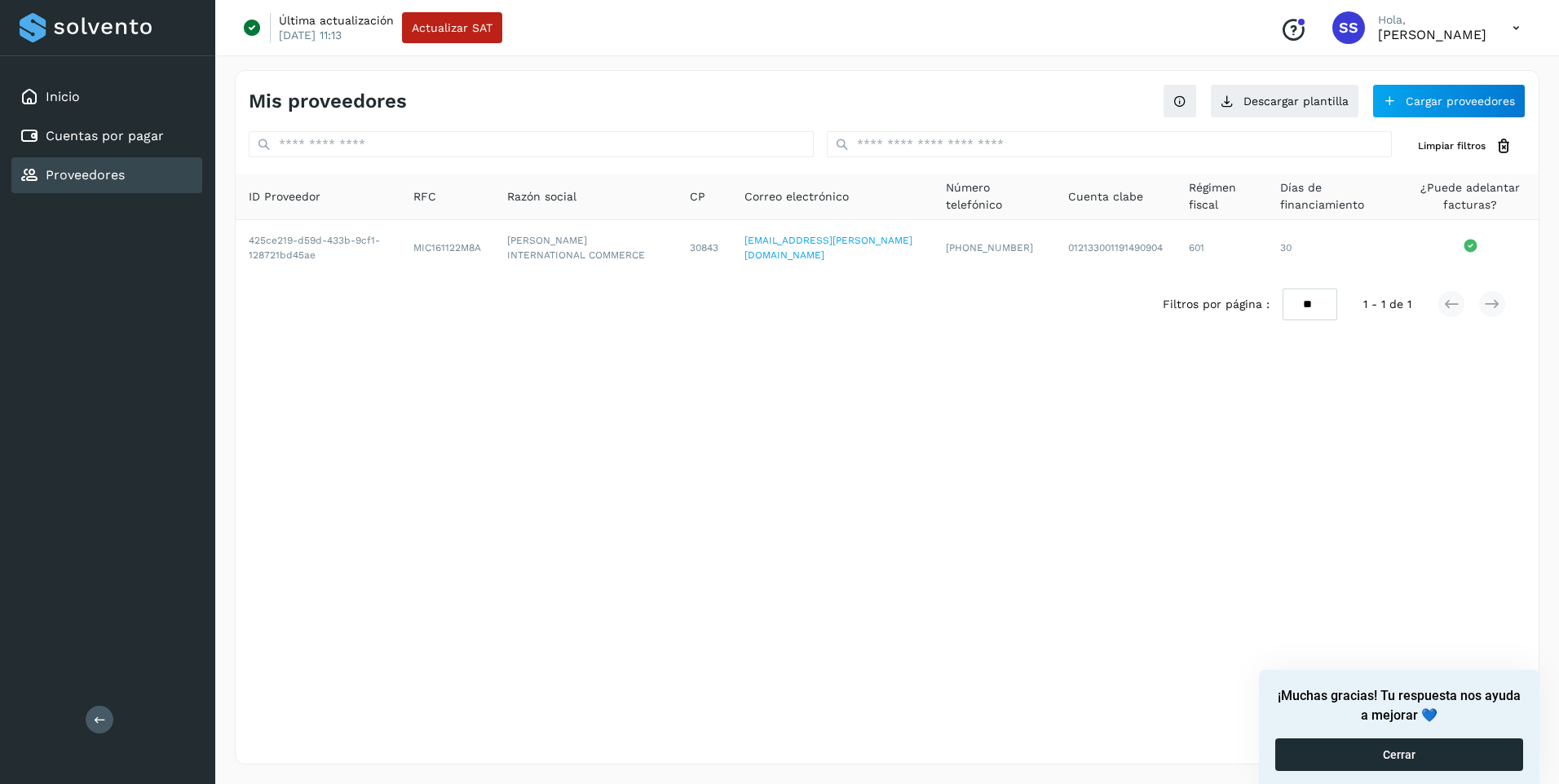
click at [1339, 752] on button "Cerrar" at bounding box center [1399, 754] width 248 height 32
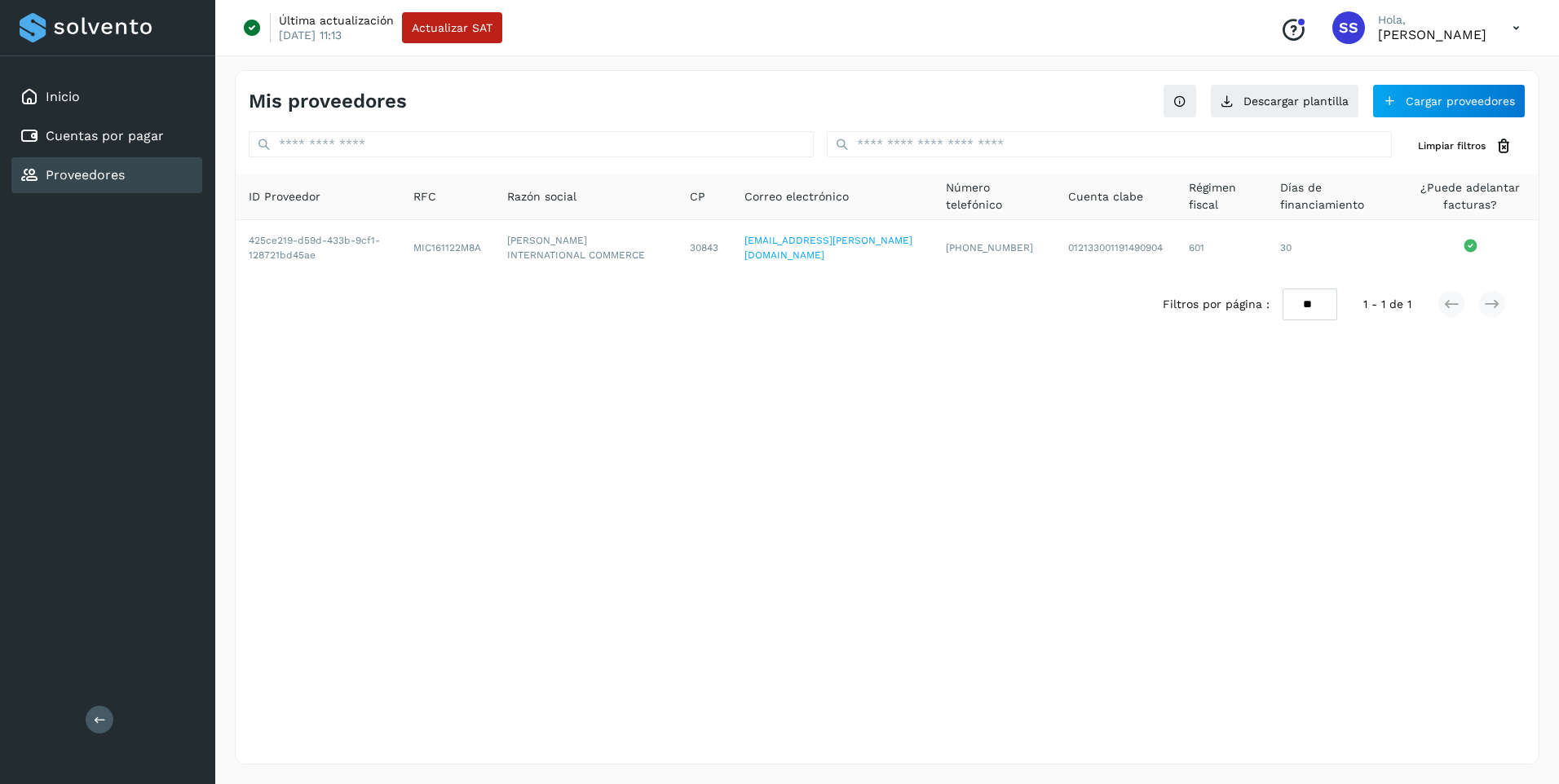
click at [921, 520] on div "Mis proveedores Descargar plantilla Cargar proveedores Limpiar filtros ID Prove…" at bounding box center [886, 417] width 1305 height 694
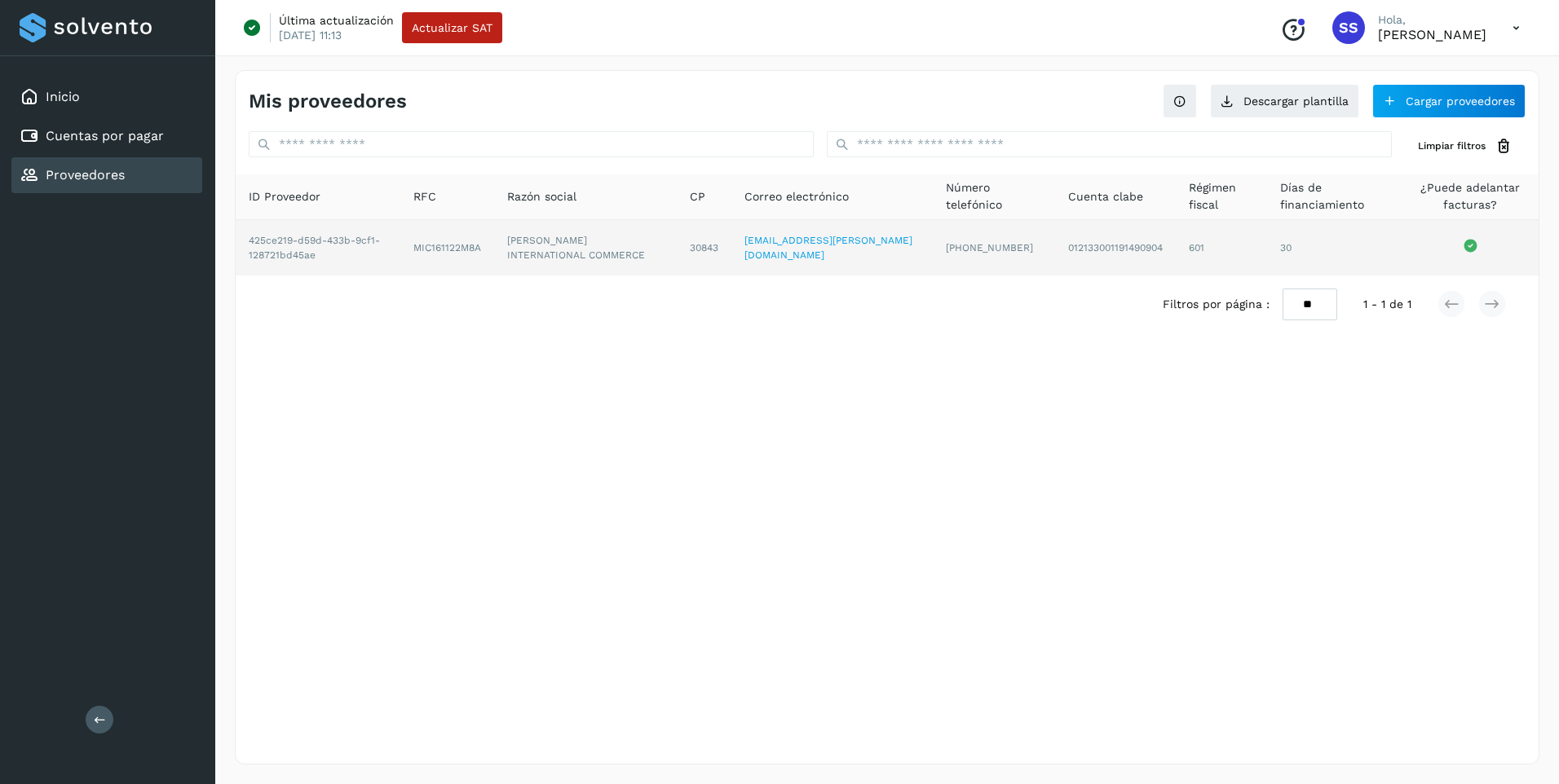
click at [983, 244] on span "(962) 698-0587" at bounding box center [989, 248] width 87 height 12
drag, startPoint x: 378, startPoint y: 258, endPoint x: 327, endPoint y: 242, distance: 53.5
click at [400, 242] on td "425ce219-d59d-433b-9cf1-128721bd45ae" at bounding box center [446, 248] width 94 height 56
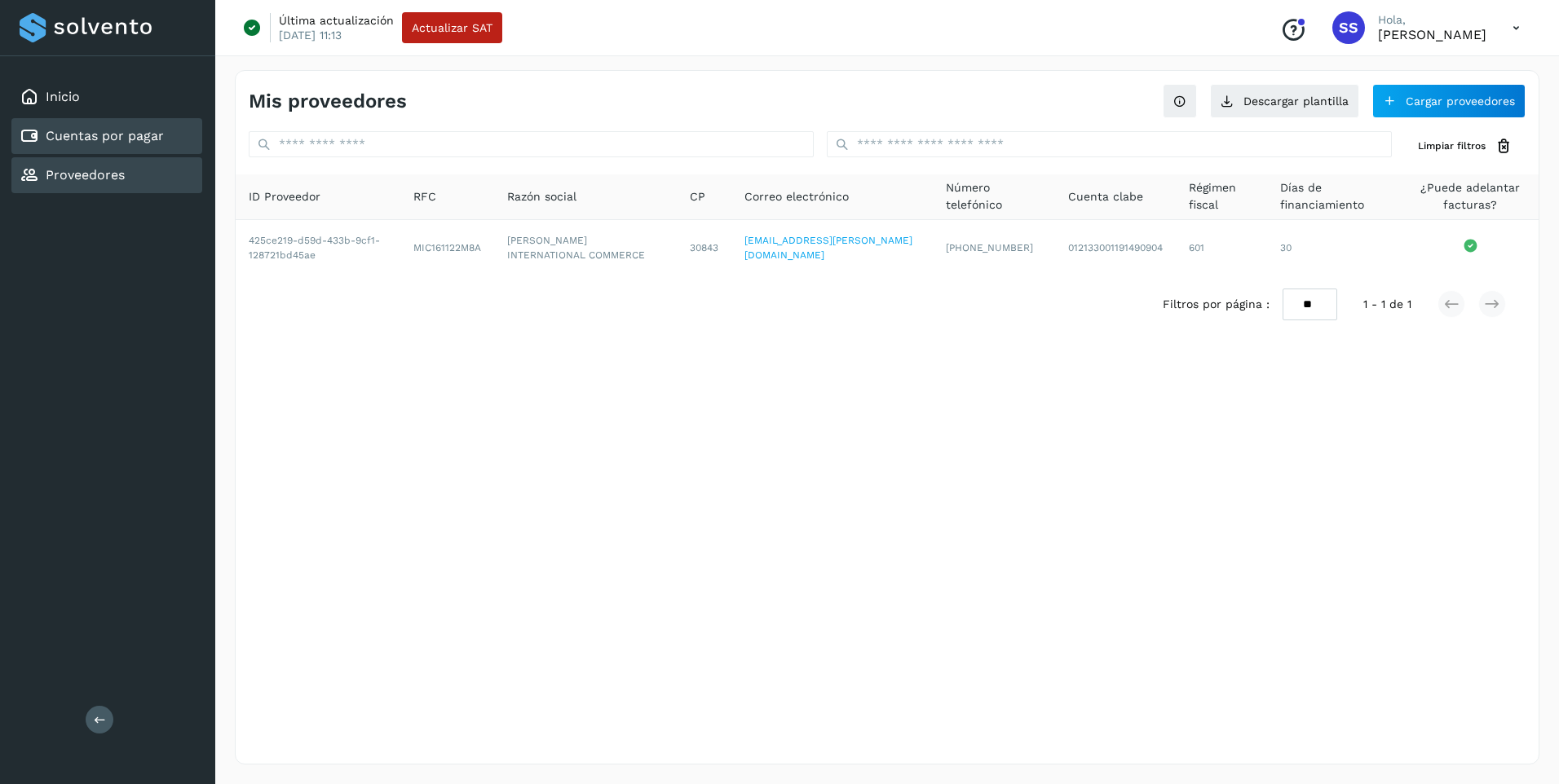
click at [114, 137] on link "Cuentas por pagar" at bounding box center [105, 136] width 118 height 16
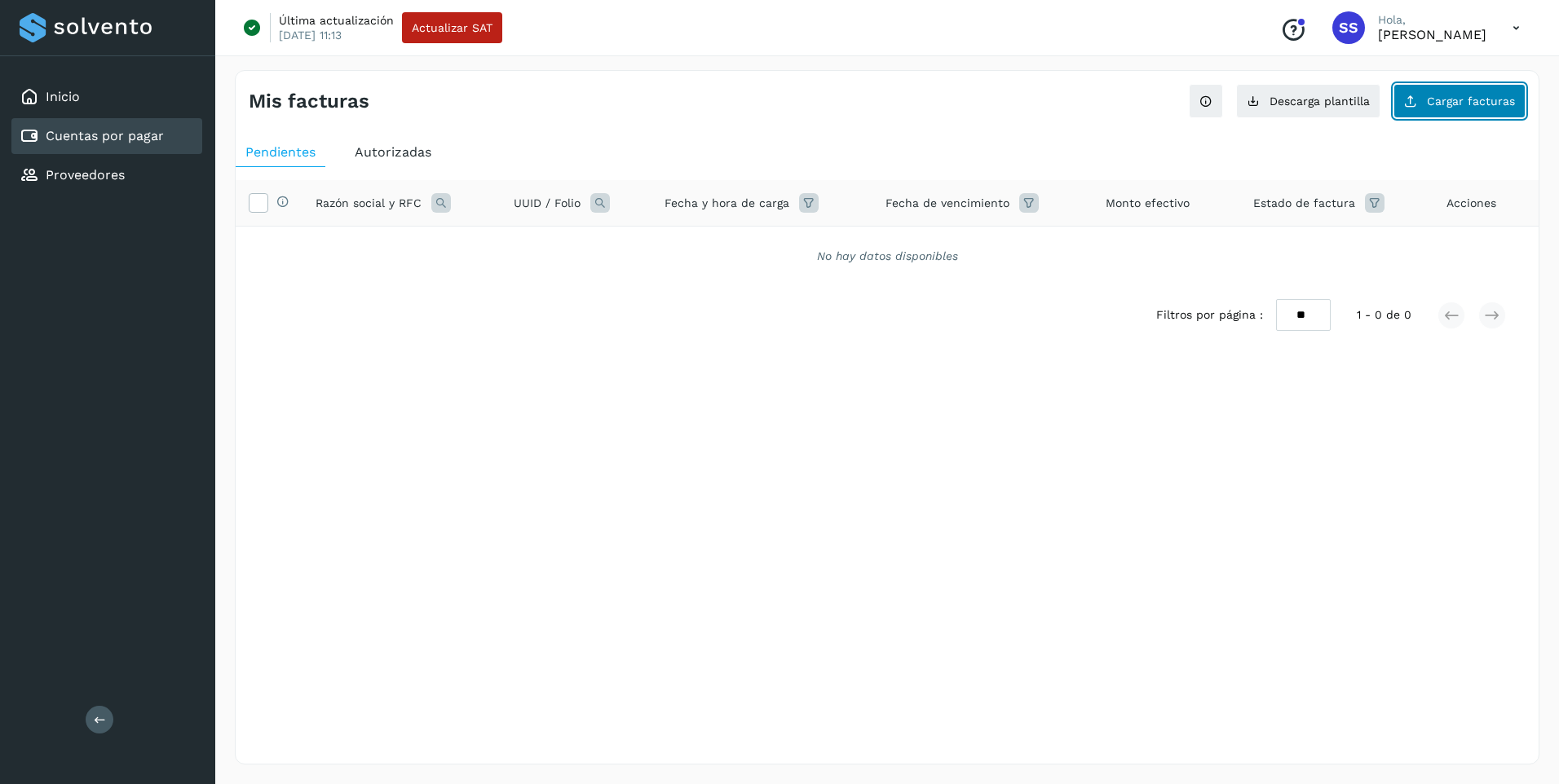
click at [1449, 100] on span "Cargar facturas" at bounding box center [1471, 101] width 88 height 12
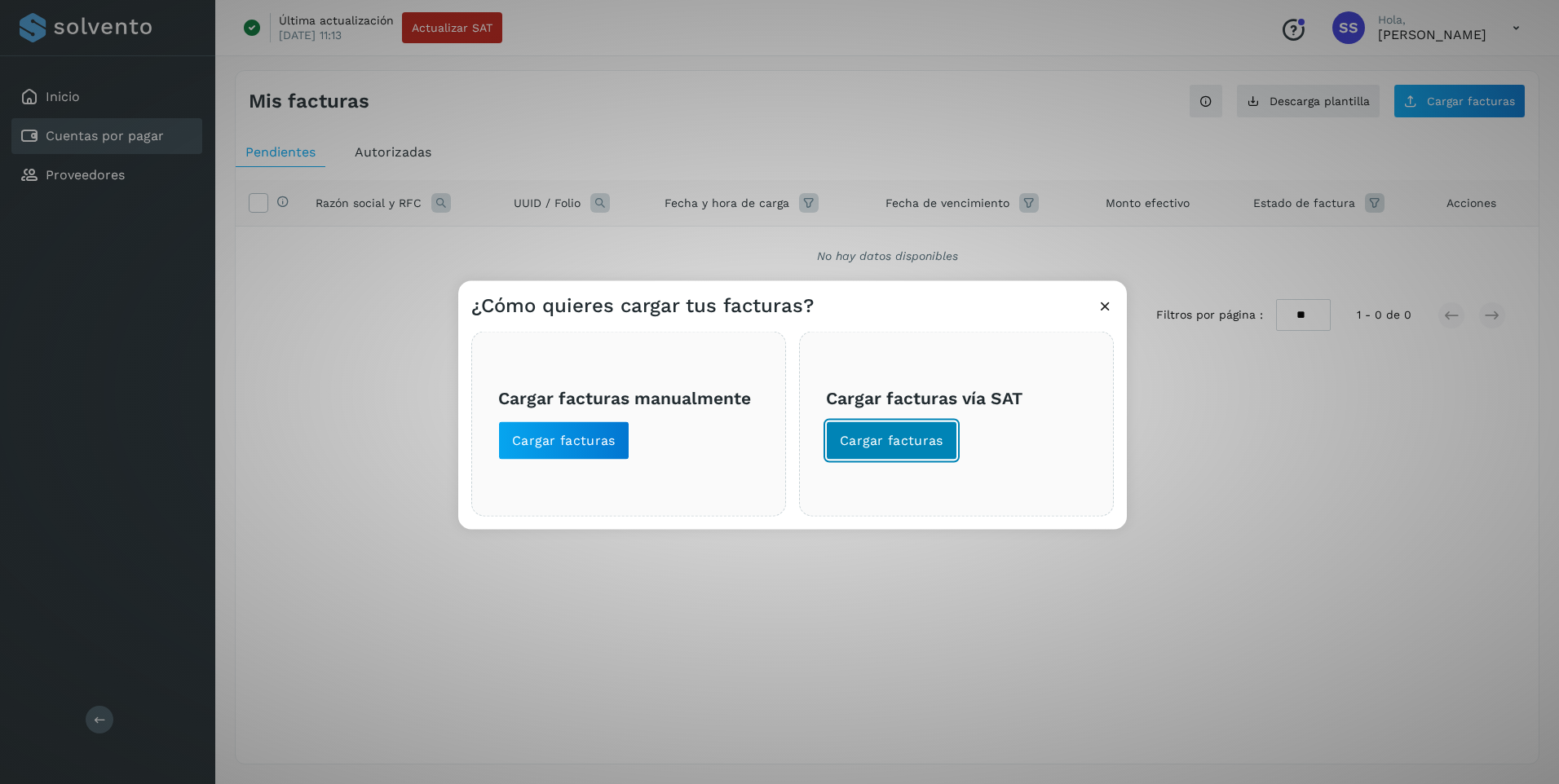
click at [865, 446] on span "Cargar facturas" at bounding box center [891, 441] width 104 height 18
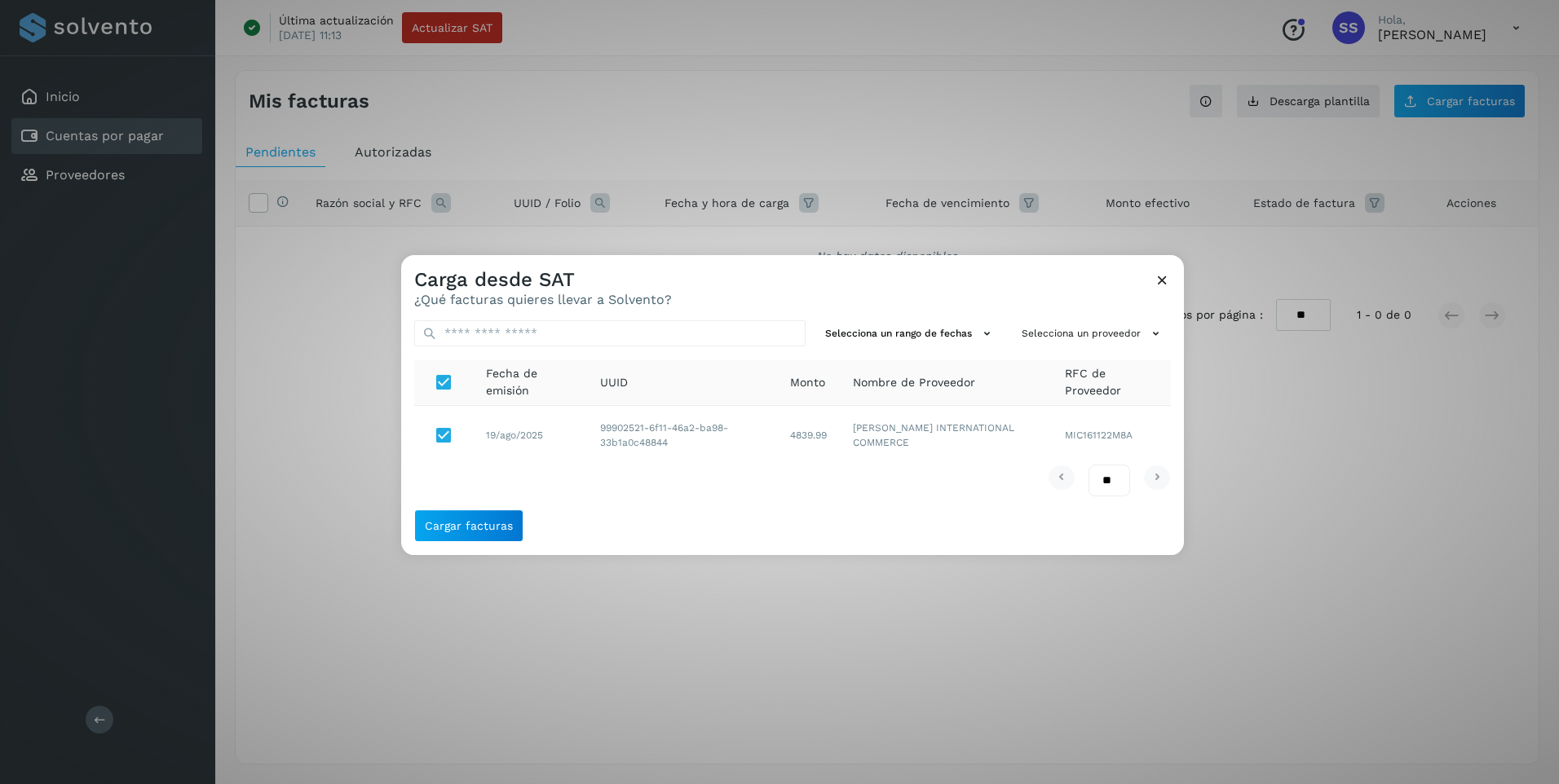
click at [1162, 276] on icon at bounding box center [1162, 280] width 17 height 17
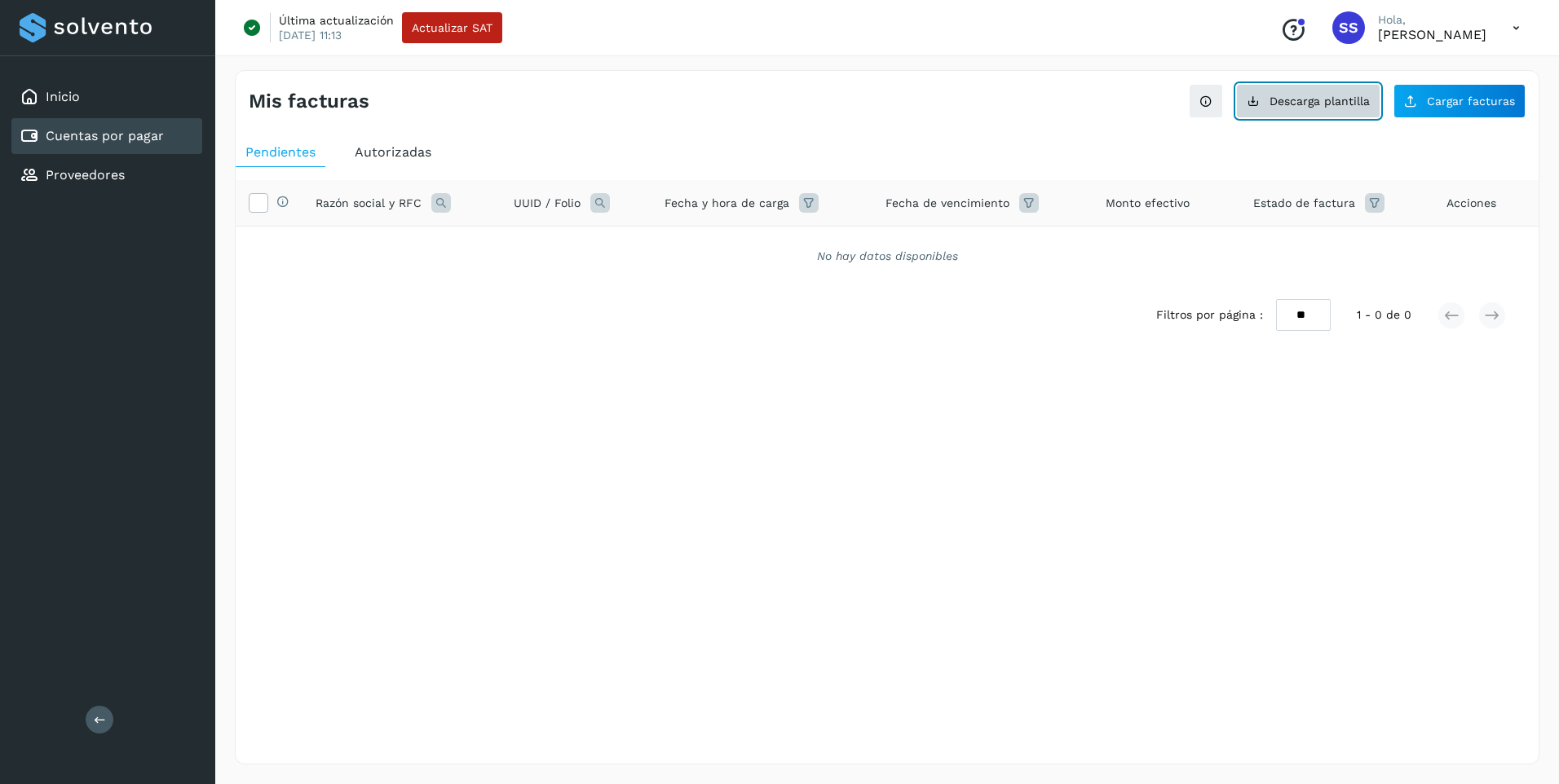
click at [1335, 99] on span "Descarga plantilla" at bounding box center [1320, 101] width 101 height 12
click at [379, 149] on span "Autorizadas" at bounding box center [393, 152] width 76 height 16
